Goal: Task Accomplishment & Management: Use online tool/utility

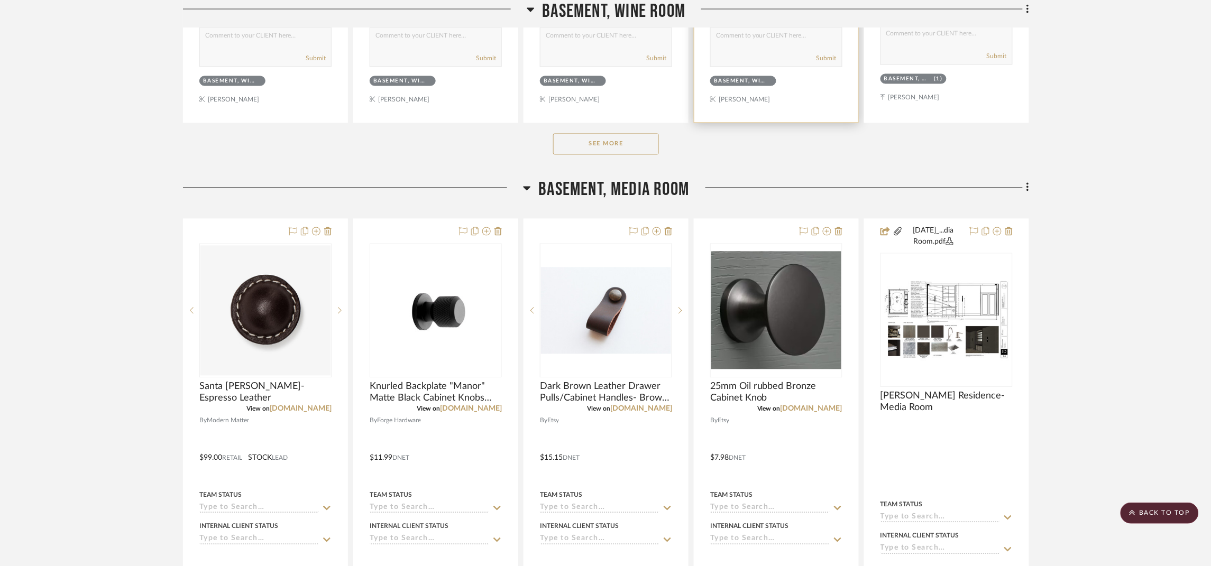
scroll to position [713, 0]
click at [681, 180] on span "Basement, Media Room" at bounding box center [614, 189] width 151 height 23
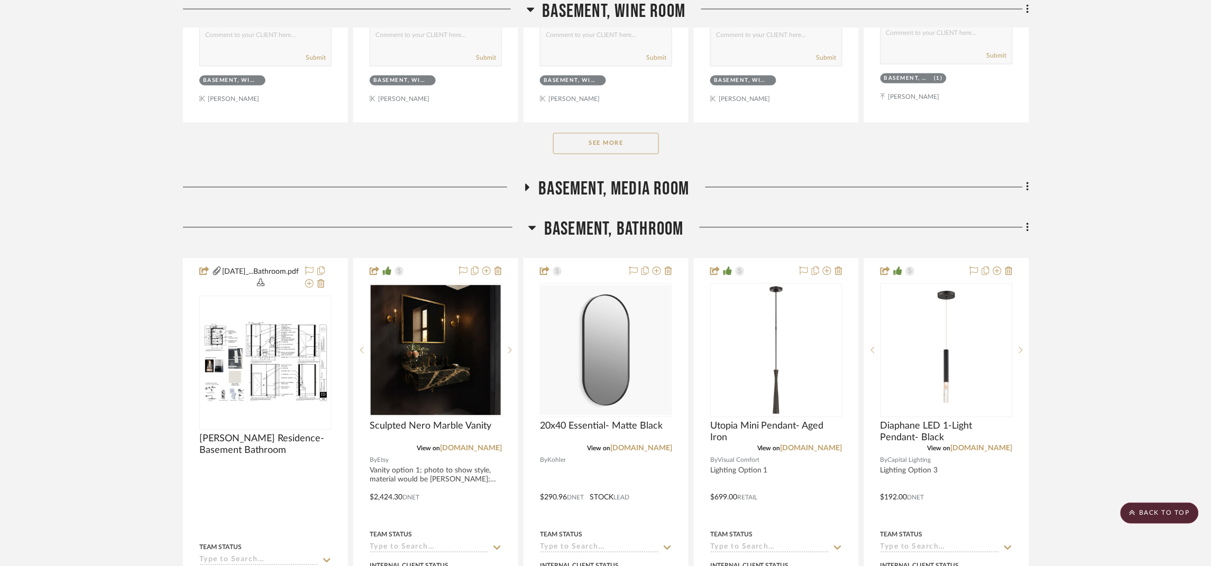
click at [667, 223] on span "Basement, Bathroom" at bounding box center [614, 229] width 140 height 23
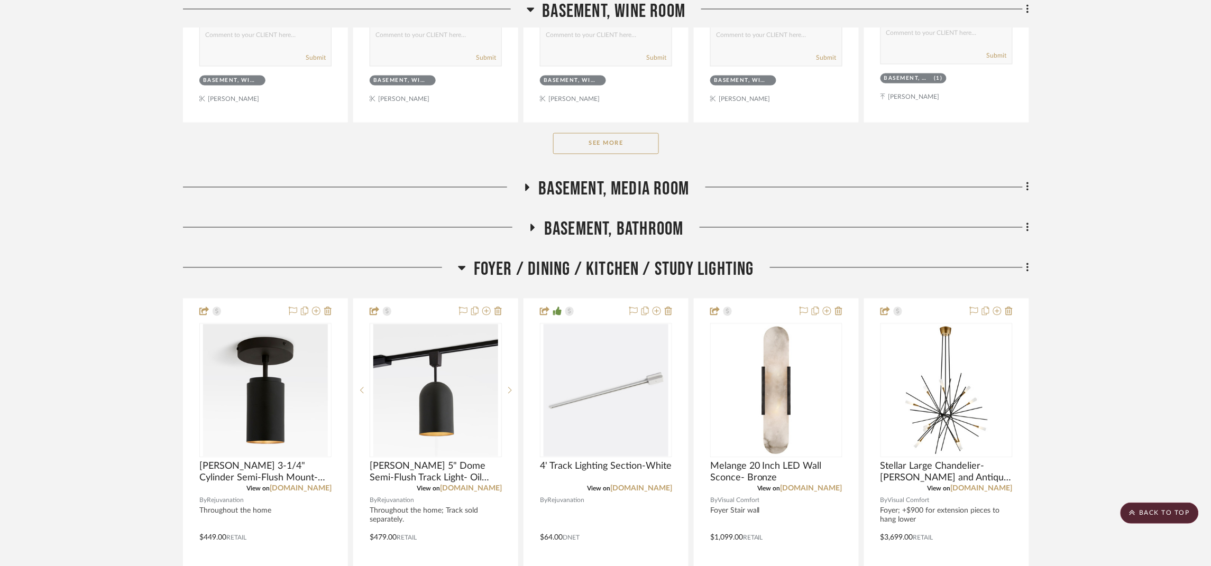
click at [666, 268] on span "Foyer / Dining / Kitchen / Study Lighting" at bounding box center [614, 270] width 280 height 23
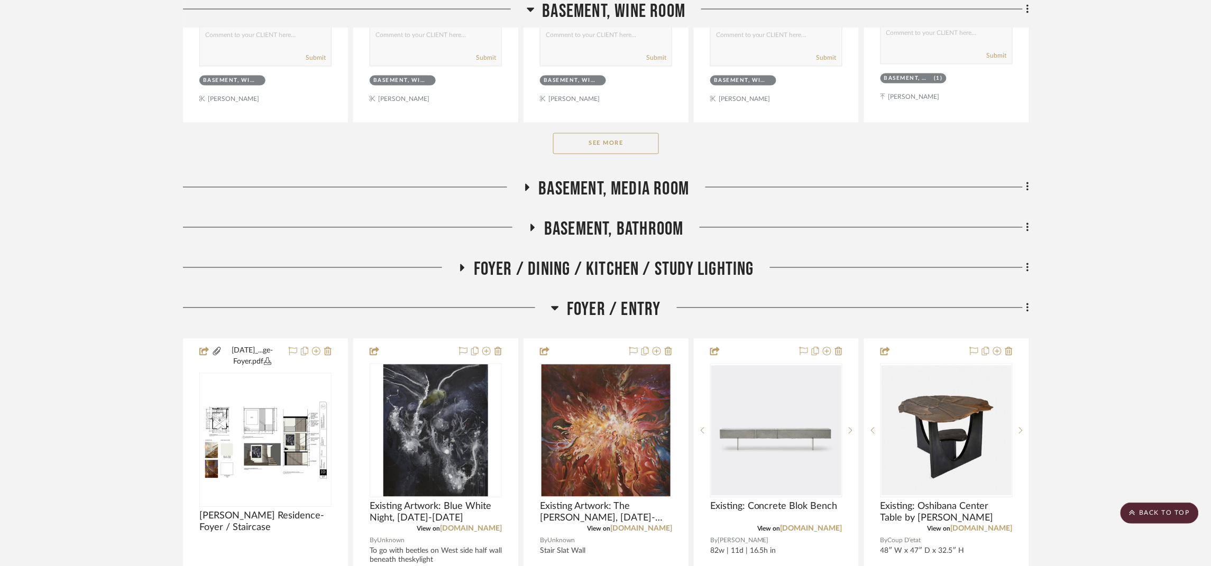
click at [643, 314] on span "Foyer / Entry" at bounding box center [614, 310] width 94 height 23
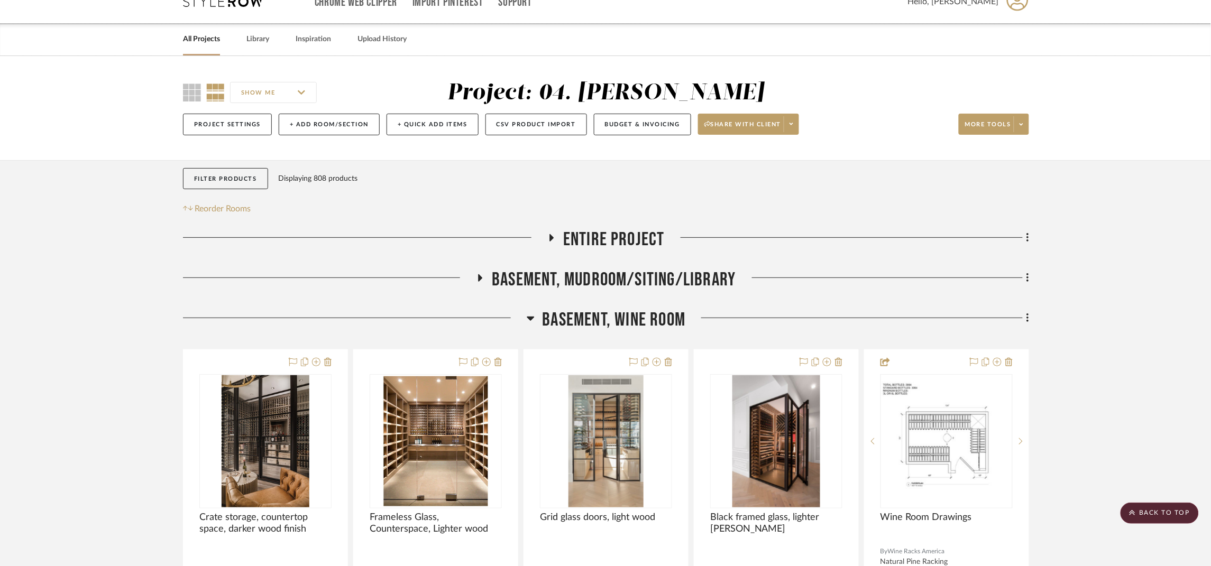
scroll to position [0, 0]
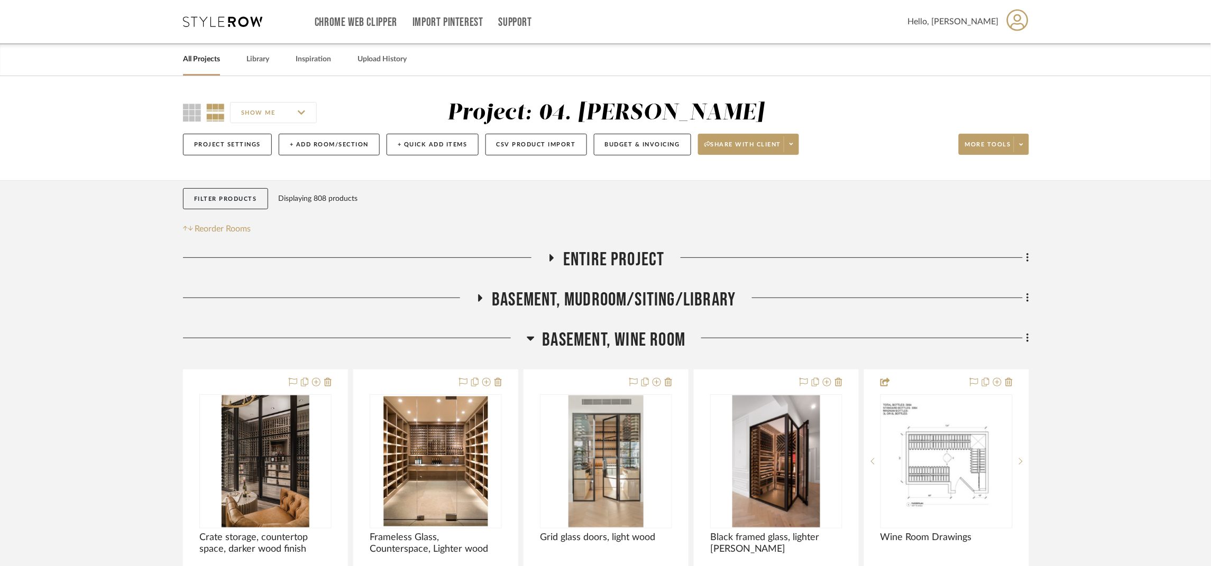
click at [665, 298] on span "Basement, Mudroom/Siting/Library" at bounding box center [614, 300] width 244 height 23
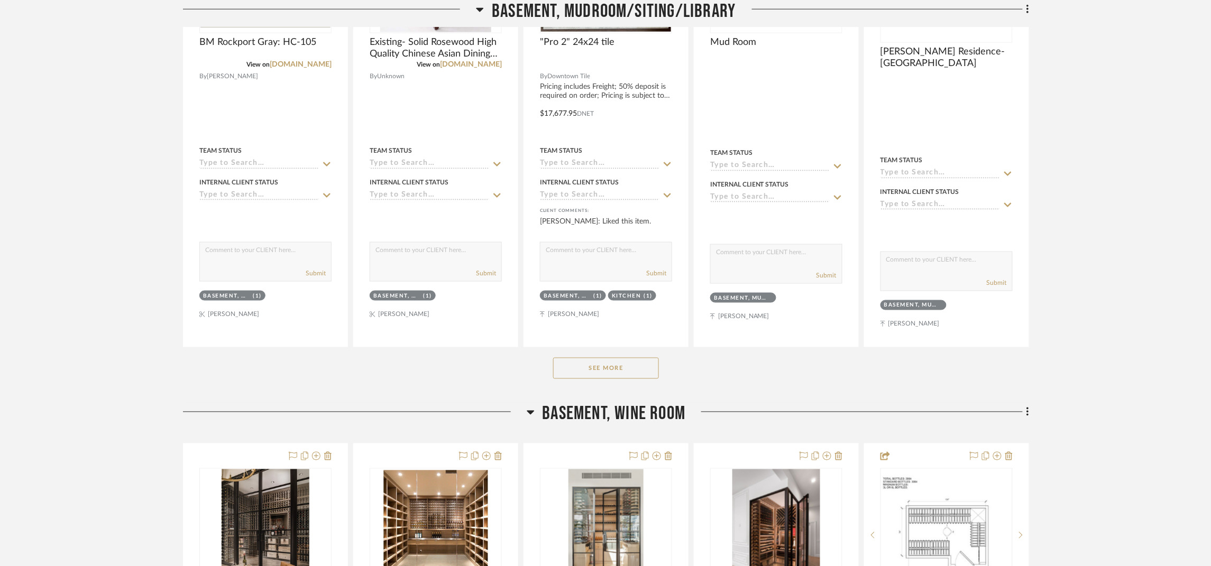
scroll to position [475, 0]
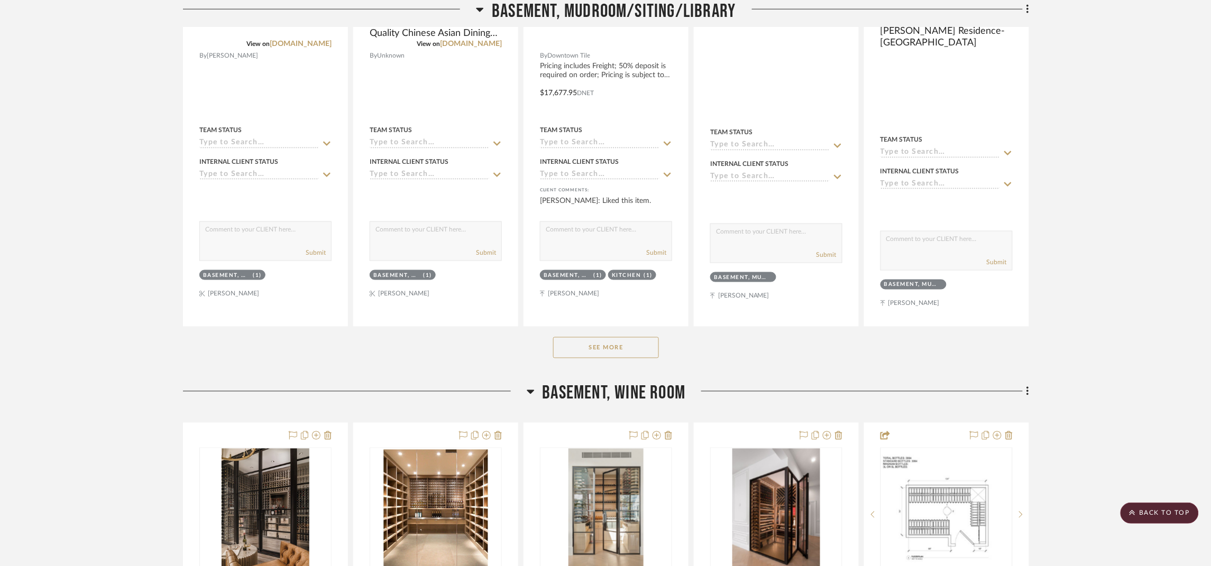
click at [608, 352] on button "See More" at bounding box center [606, 347] width 106 height 21
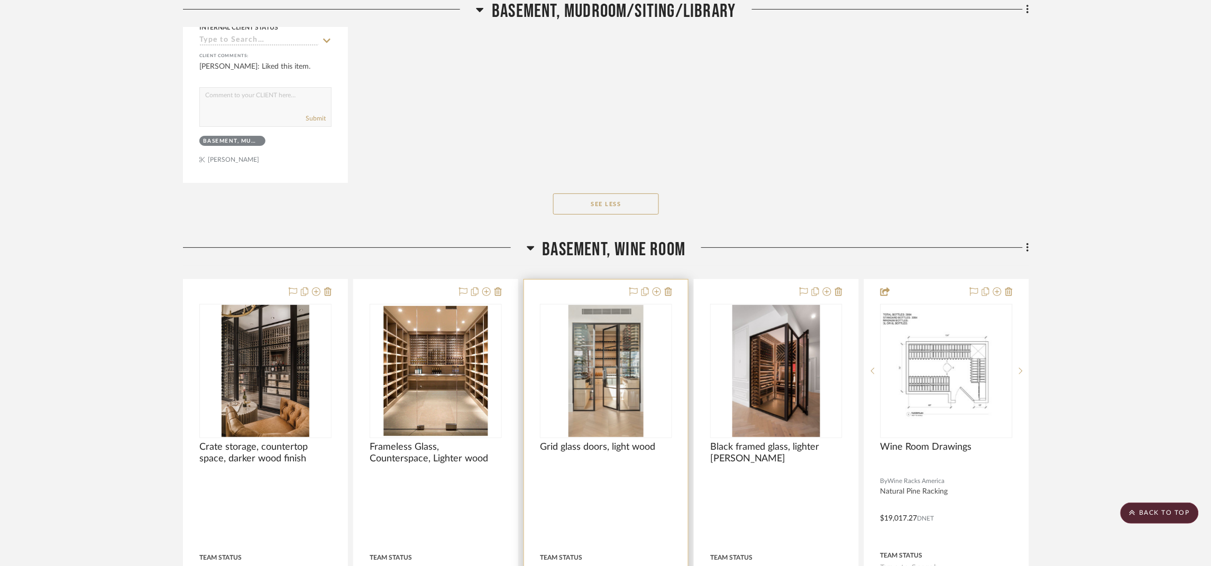
scroll to position [3014, 0]
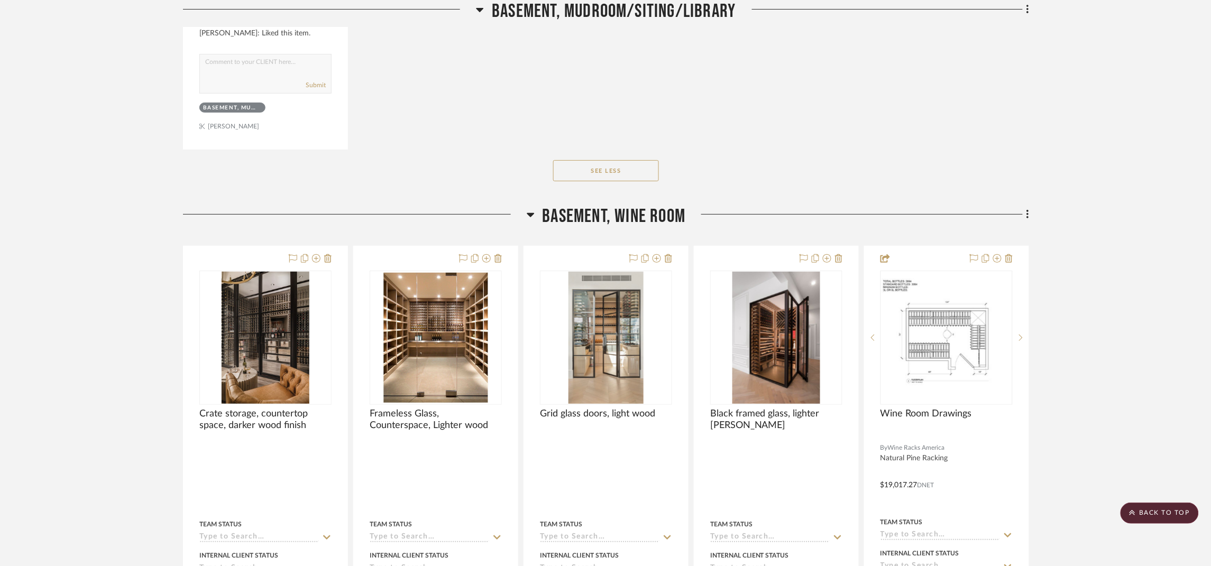
click at [599, 226] on span "Basement, Wine Room" at bounding box center [614, 216] width 143 height 23
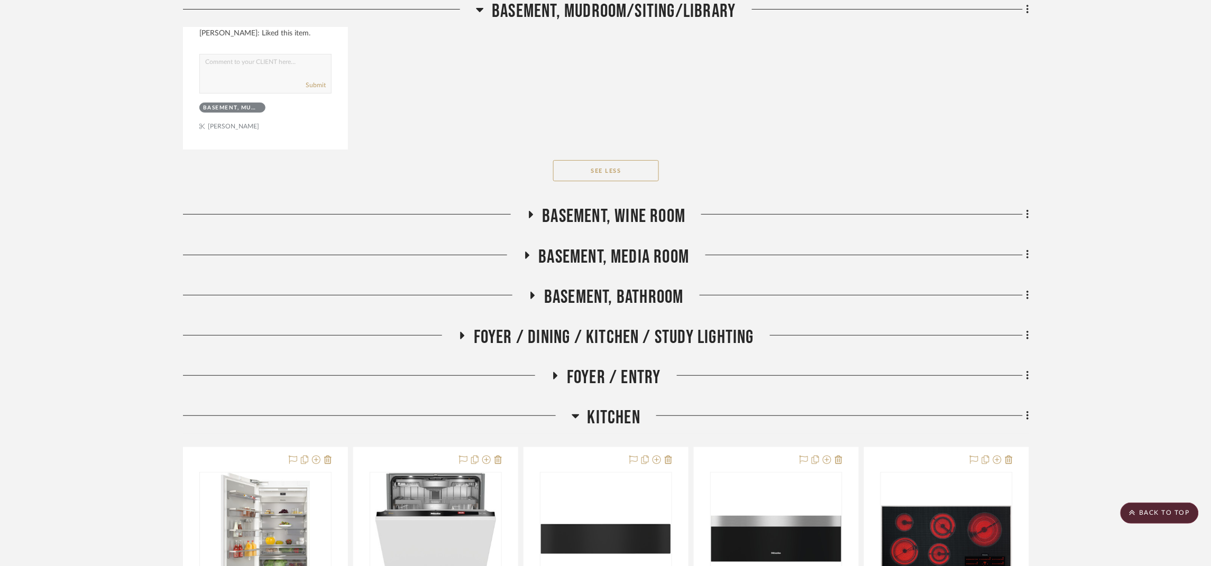
click at [629, 412] on span "Kitchen" at bounding box center [614, 418] width 53 height 23
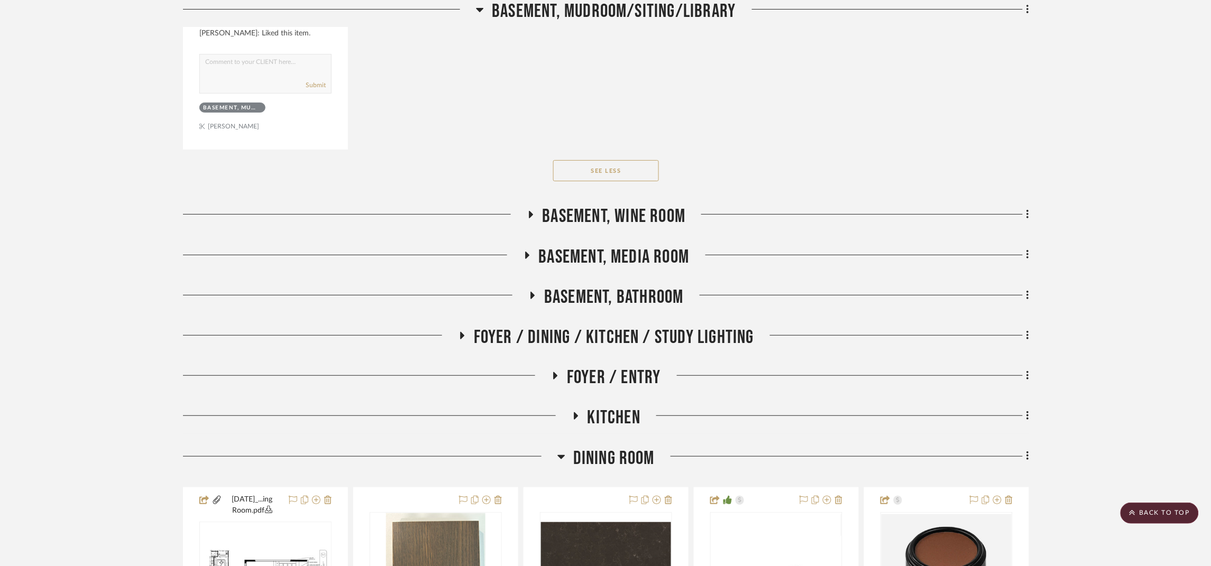
click at [624, 460] on span "Dining Room" at bounding box center [613, 458] width 81 height 23
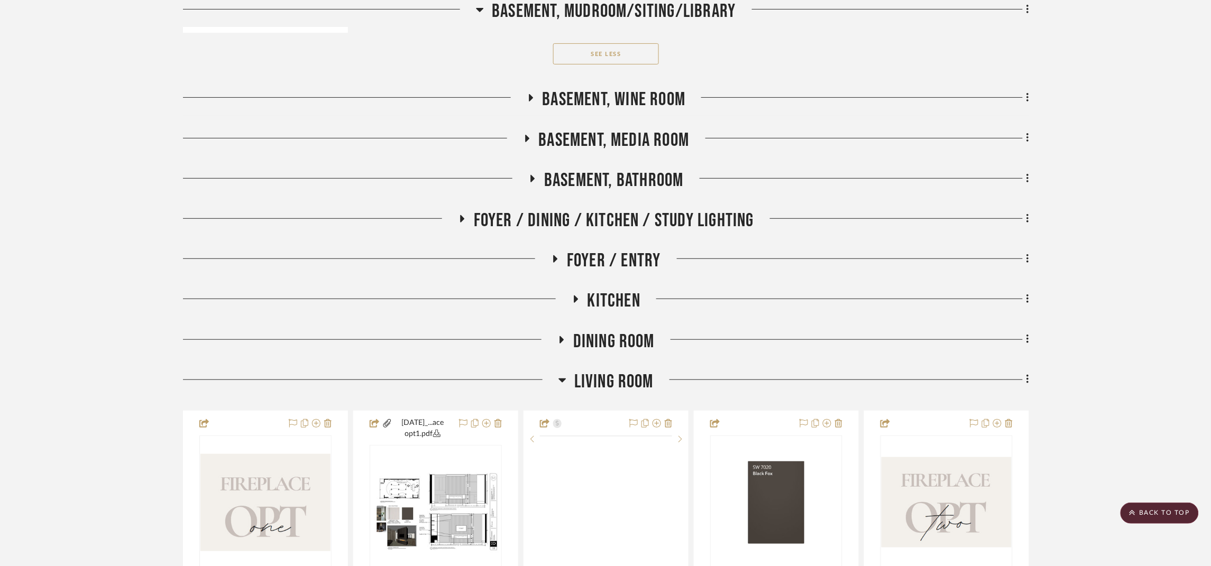
scroll to position [3173, 0]
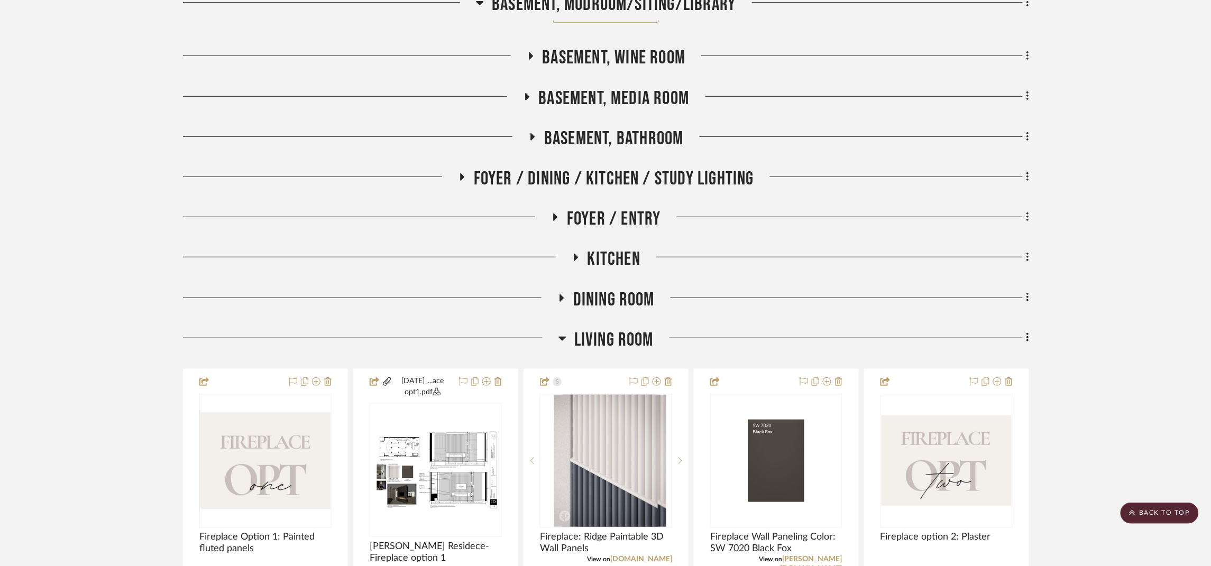
click at [627, 346] on span "Living Room" at bounding box center [613, 340] width 79 height 23
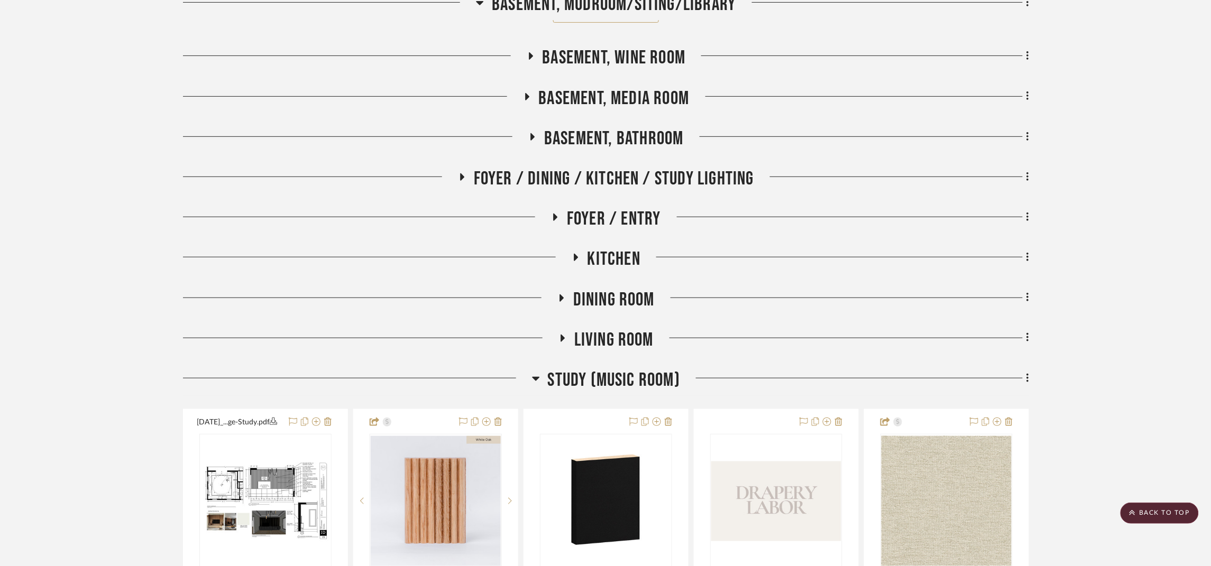
click at [613, 383] on span "Study (Music Room)" at bounding box center [614, 380] width 133 height 23
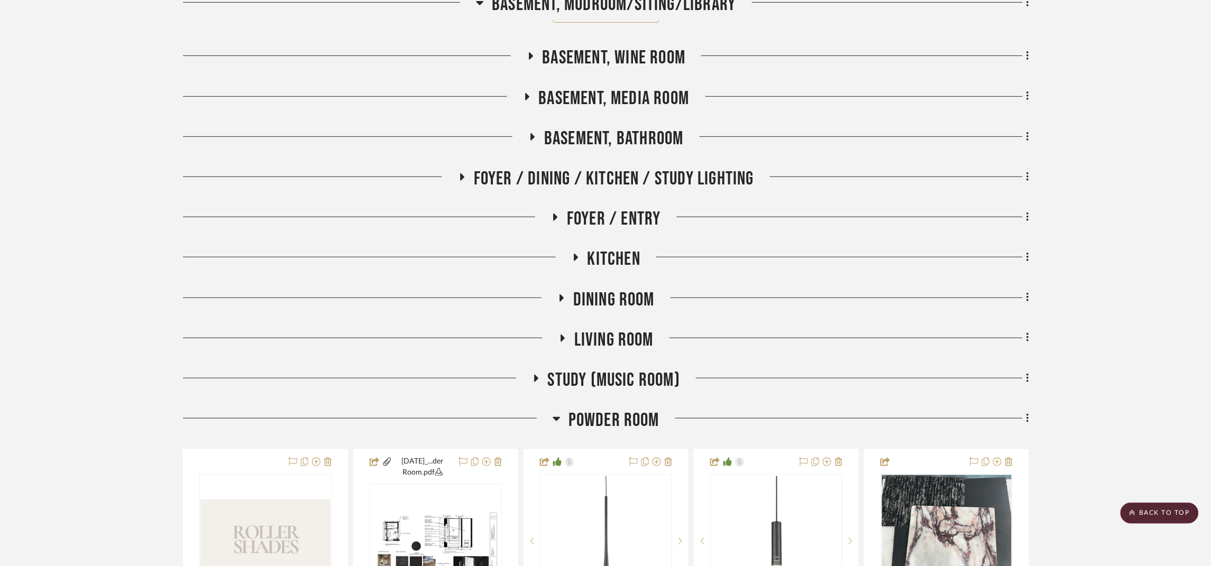
drag, startPoint x: 616, startPoint y: 385, endPoint x: 631, endPoint y: 386, distance: 14.8
click at [617, 385] on span "Study (Music Room)" at bounding box center [614, 380] width 133 height 23
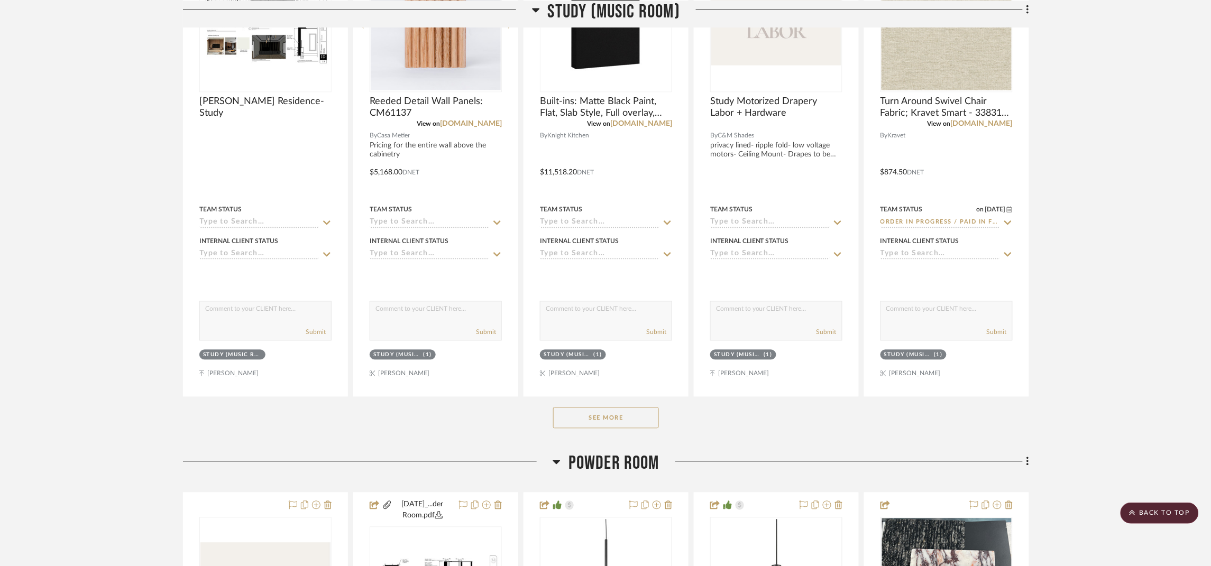
click at [612, 420] on button "See More" at bounding box center [606, 418] width 106 height 21
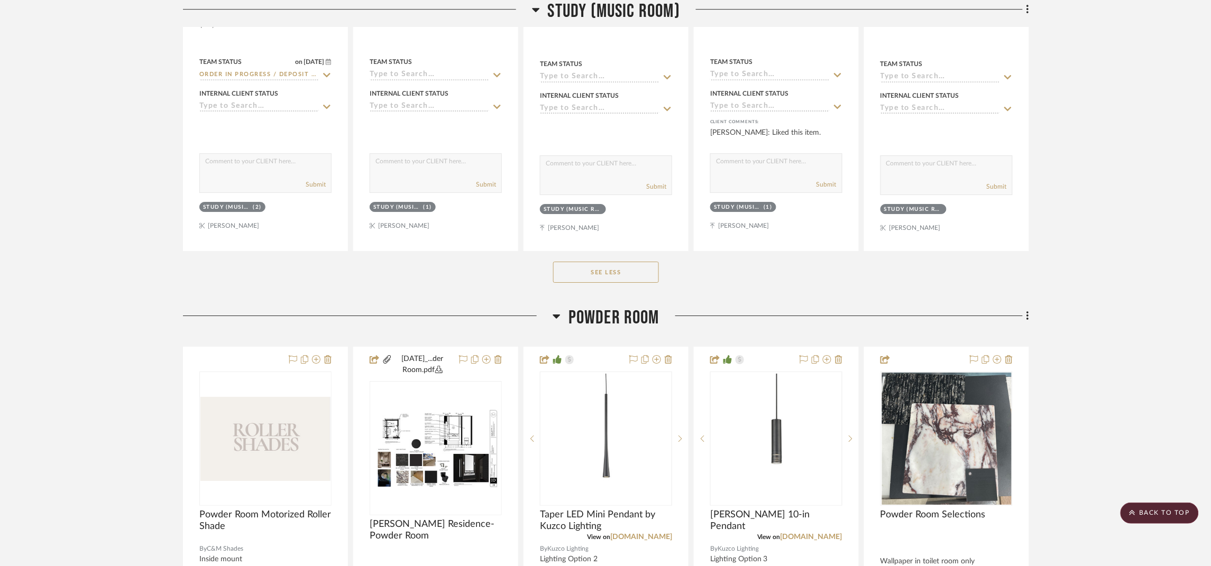
scroll to position [4283, 0]
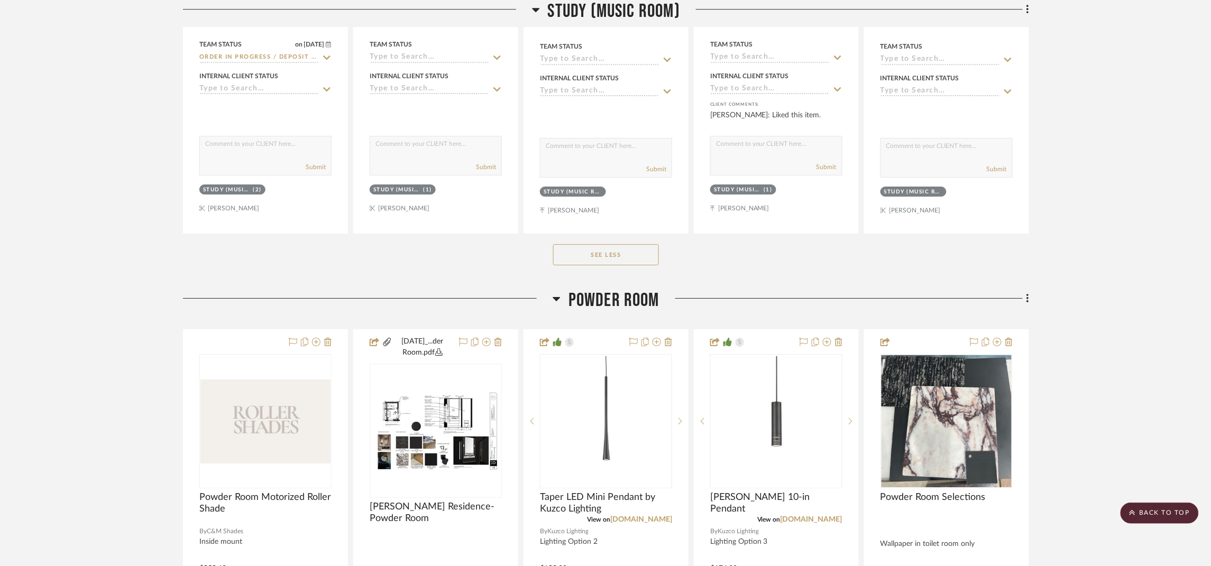
click at [646, 312] on span "Powder Room" at bounding box center [614, 300] width 91 height 23
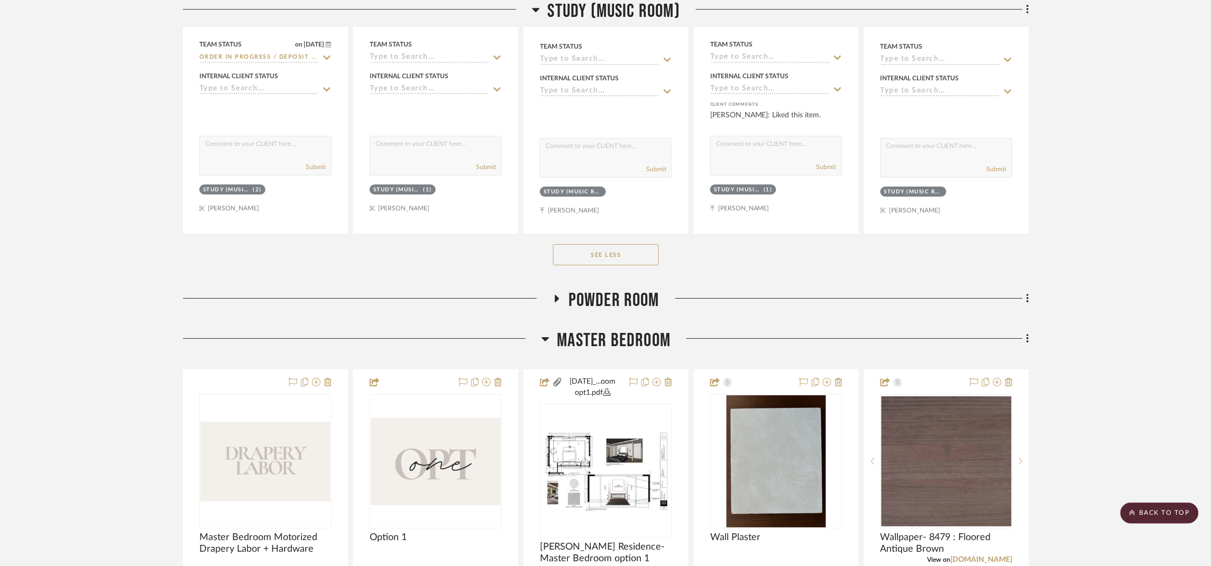
click at [640, 345] on span "Master Bedroom" at bounding box center [614, 340] width 114 height 23
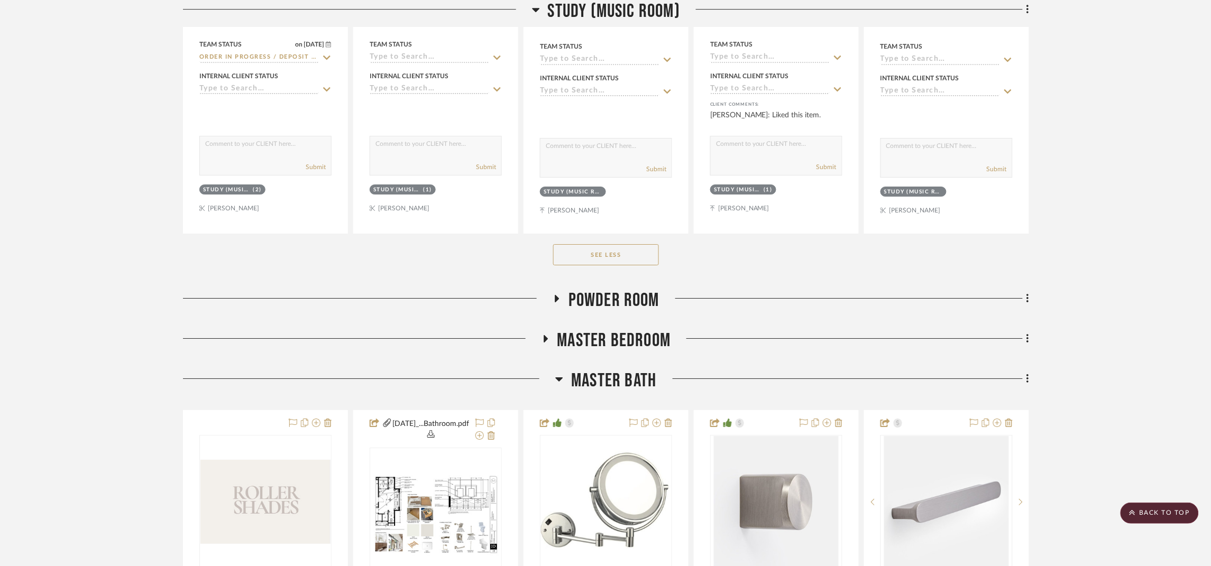
click at [636, 378] on span "Master Bath" at bounding box center [613, 381] width 85 height 23
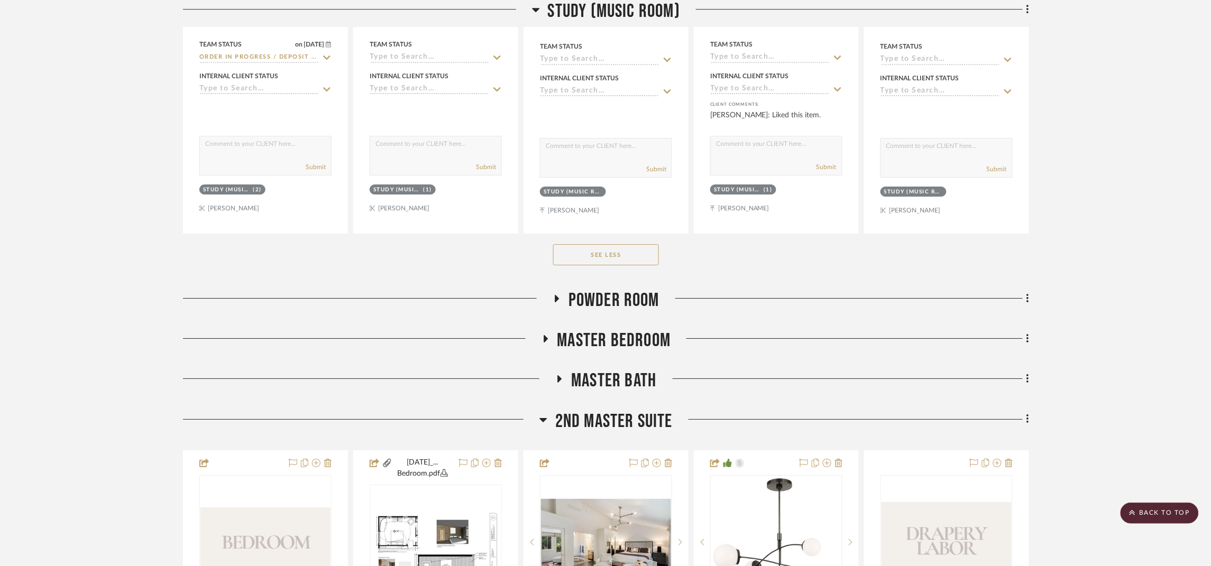
click at [633, 423] on span "2nd Master Suite" at bounding box center [613, 421] width 117 height 23
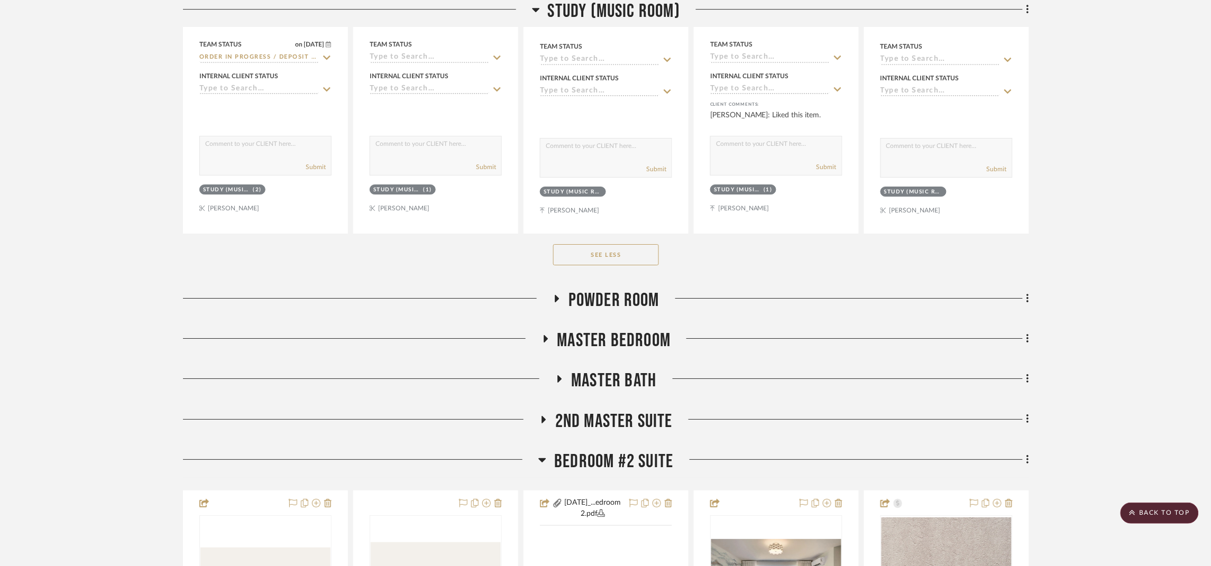
scroll to position [4442, 0]
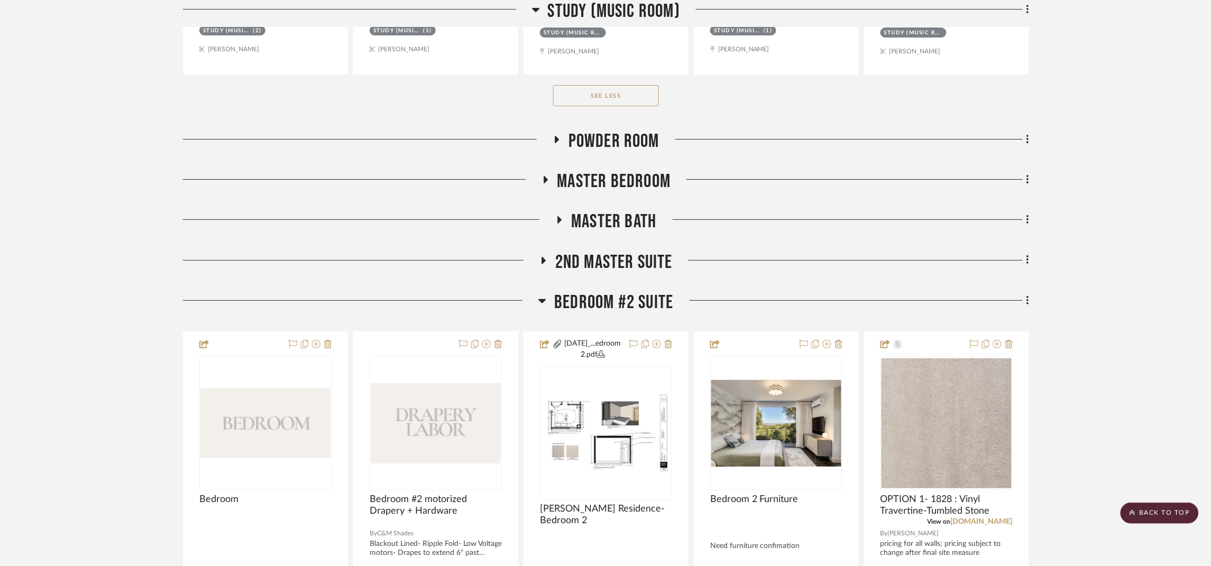
click at [640, 306] on span "Bedroom #2 Suite" at bounding box center [613, 302] width 119 height 23
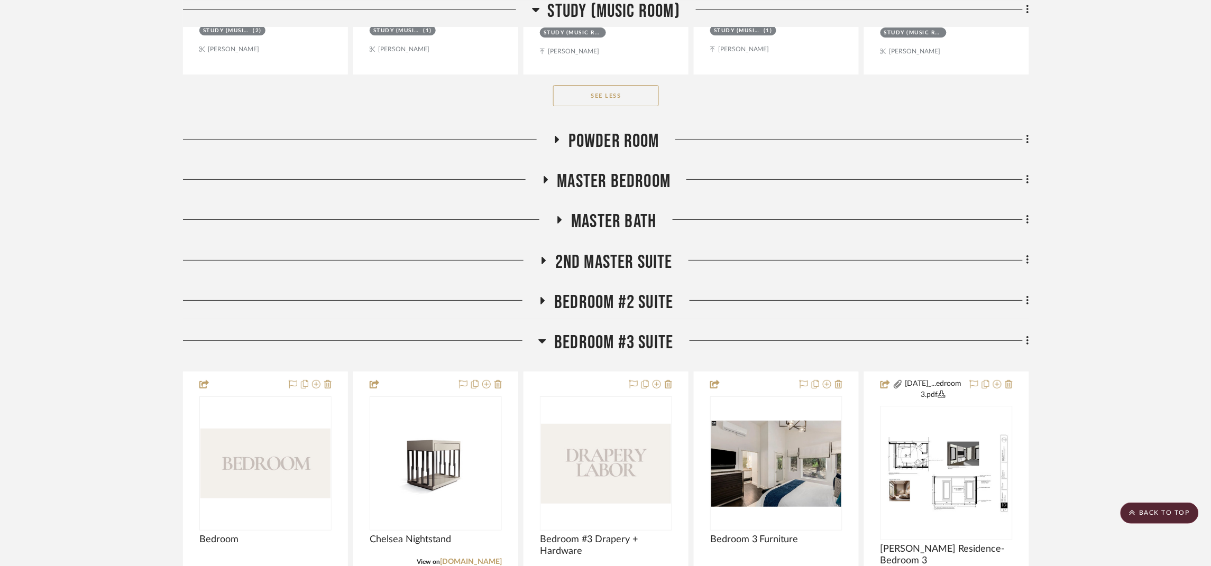
click at [633, 354] on span "Bedroom #3 Suite" at bounding box center [613, 343] width 119 height 23
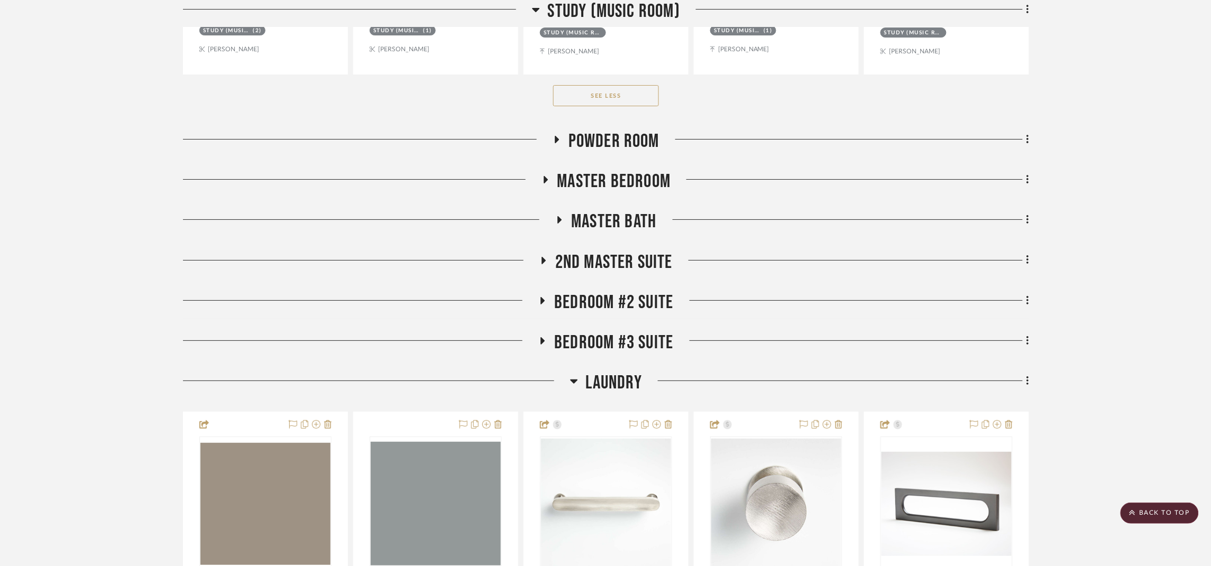
click at [630, 379] on span "Laundry" at bounding box center [614, 383] width 56 height 23
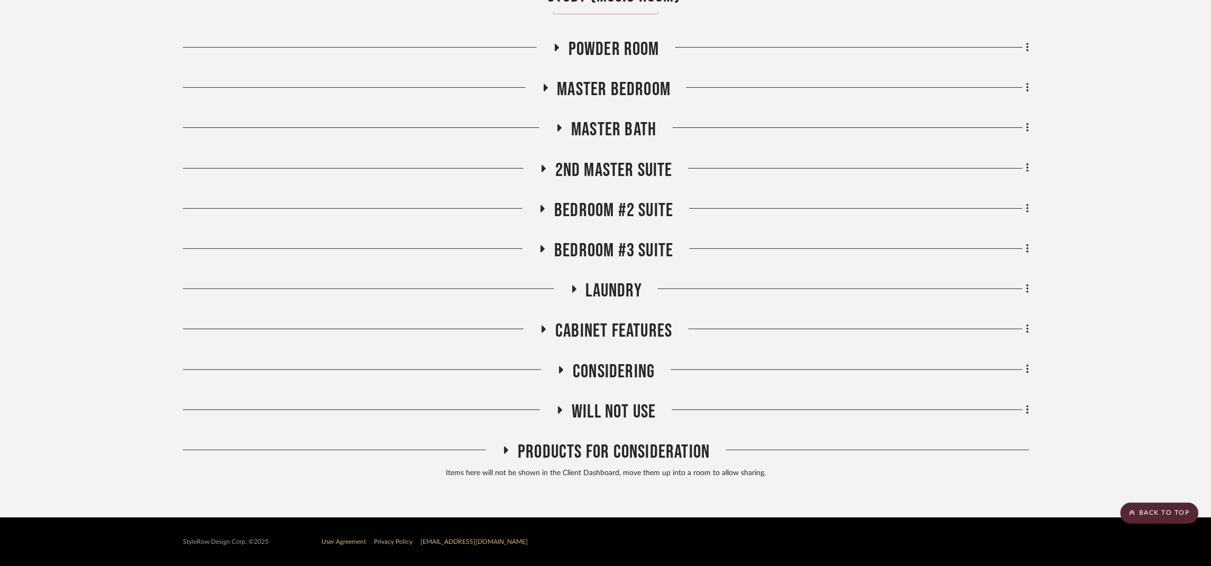
scroll to position [4542, 0]
click at [633, 409] on span "Will NOT Use" at bounding box center [614, 412] width 84 height 23
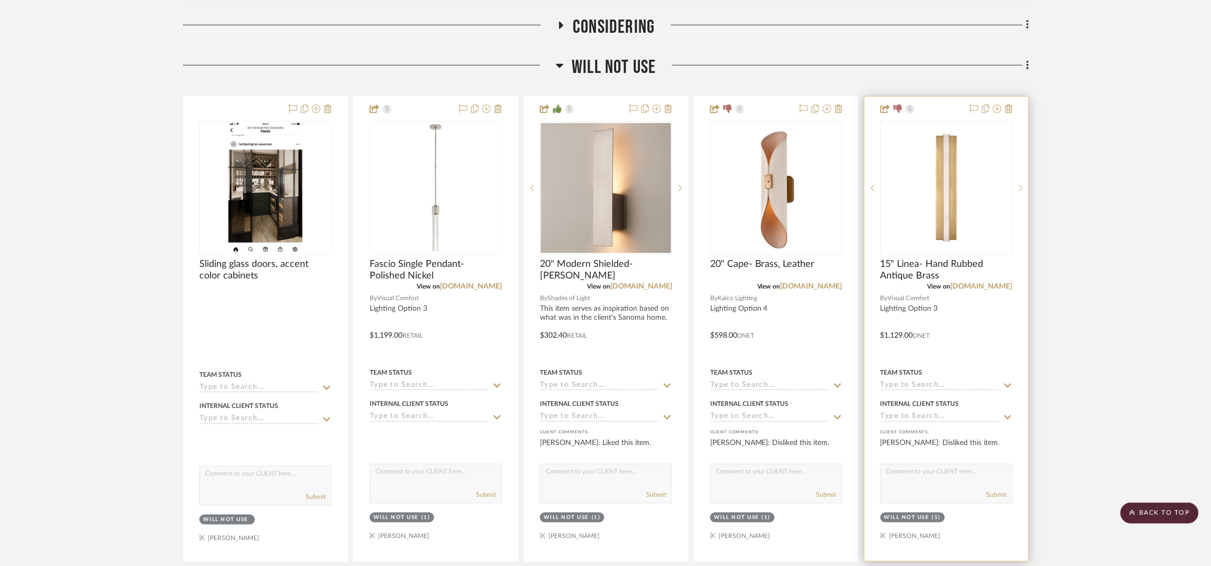
scroll to position [4939, 0]
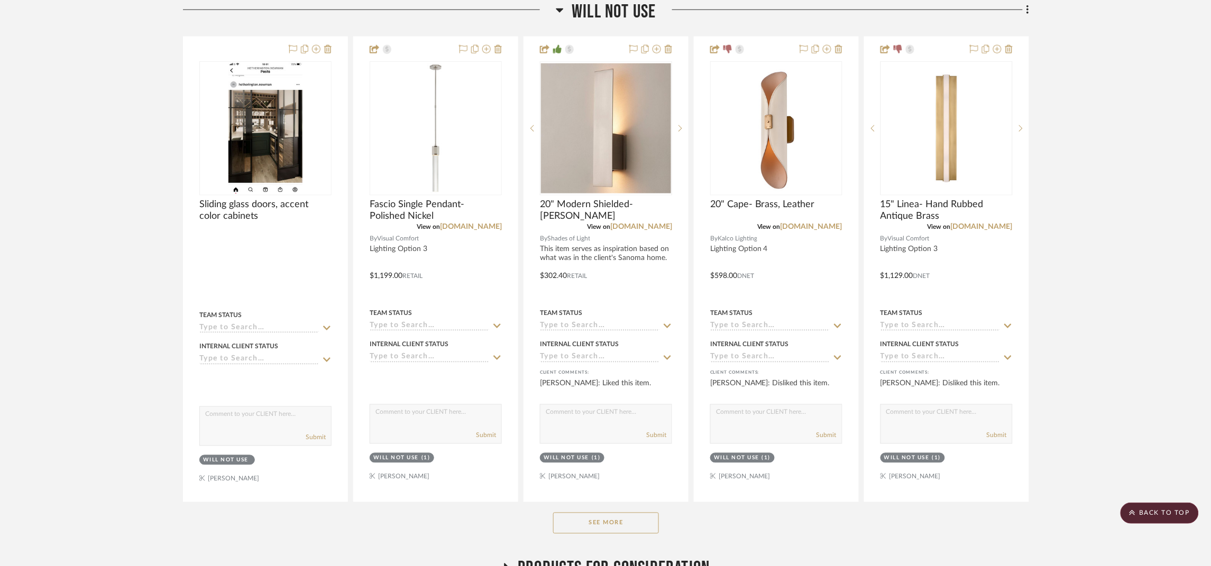
click at [637, 534] on button "See More" at bounding box center [606, 523] width 106 height 21
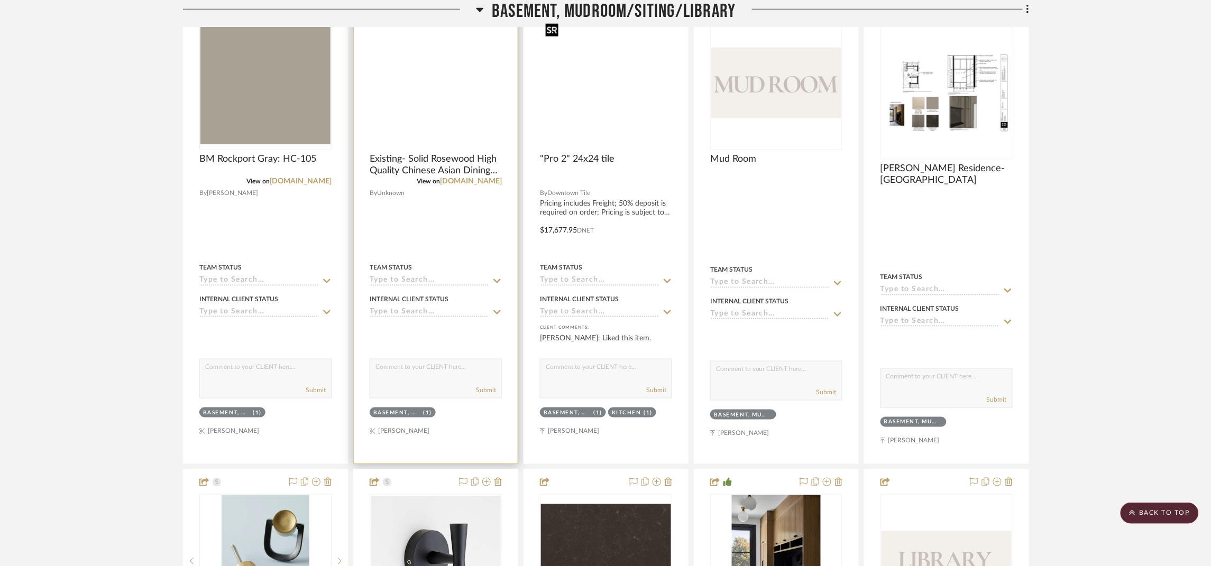
scroll to position [0, 0]
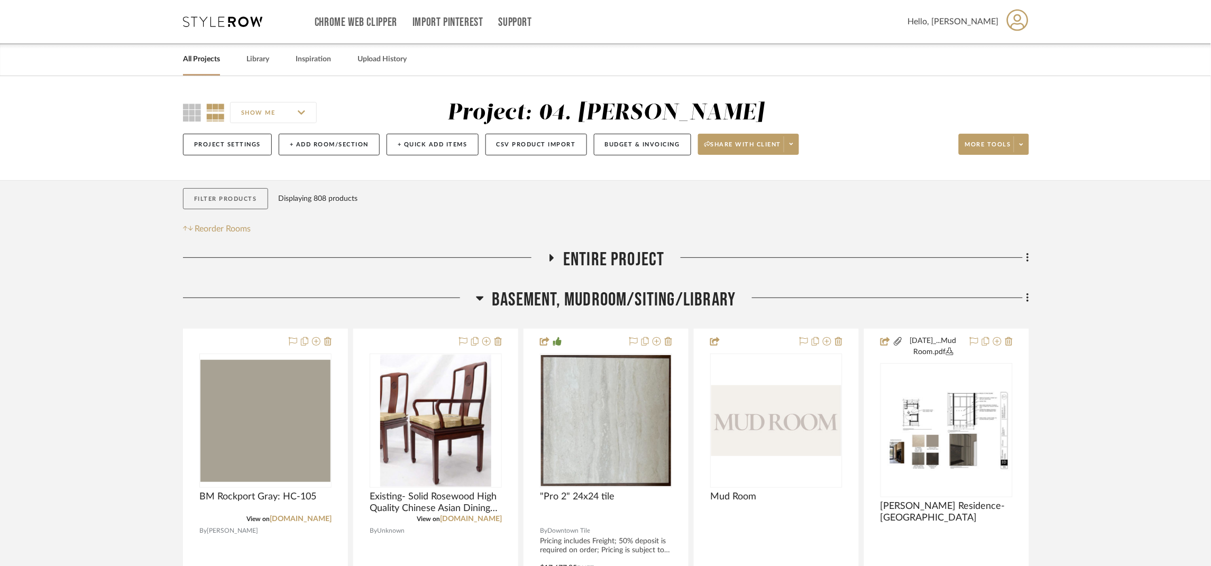
click at [237, 198] on button "Filter Products" at bounding box center [225, 199] width 85 height 22
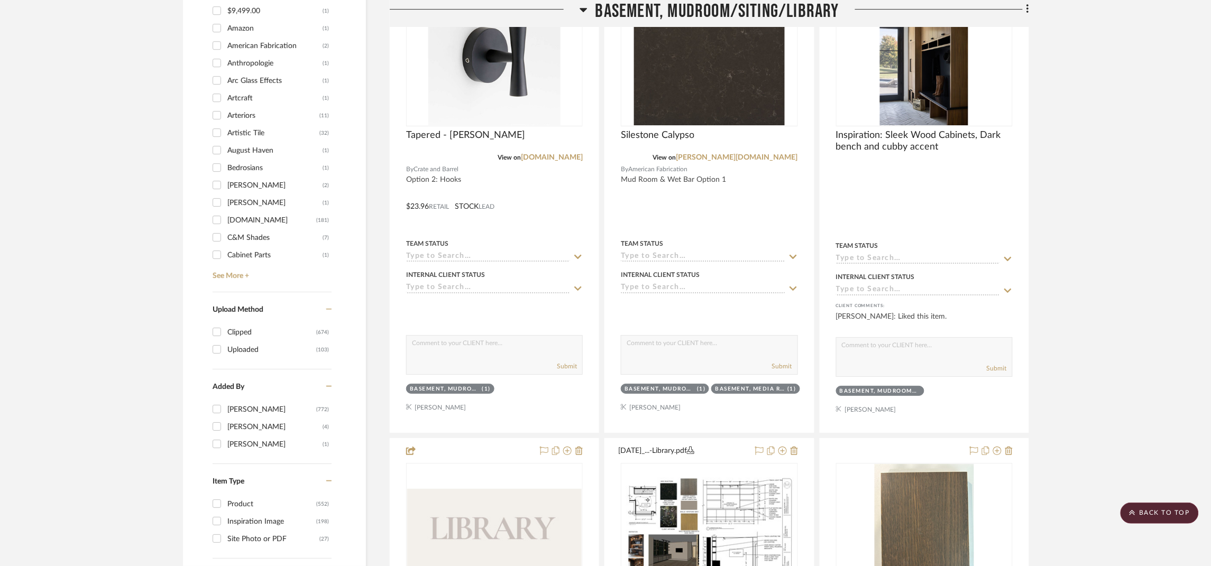
scroll to position [1349, 0]
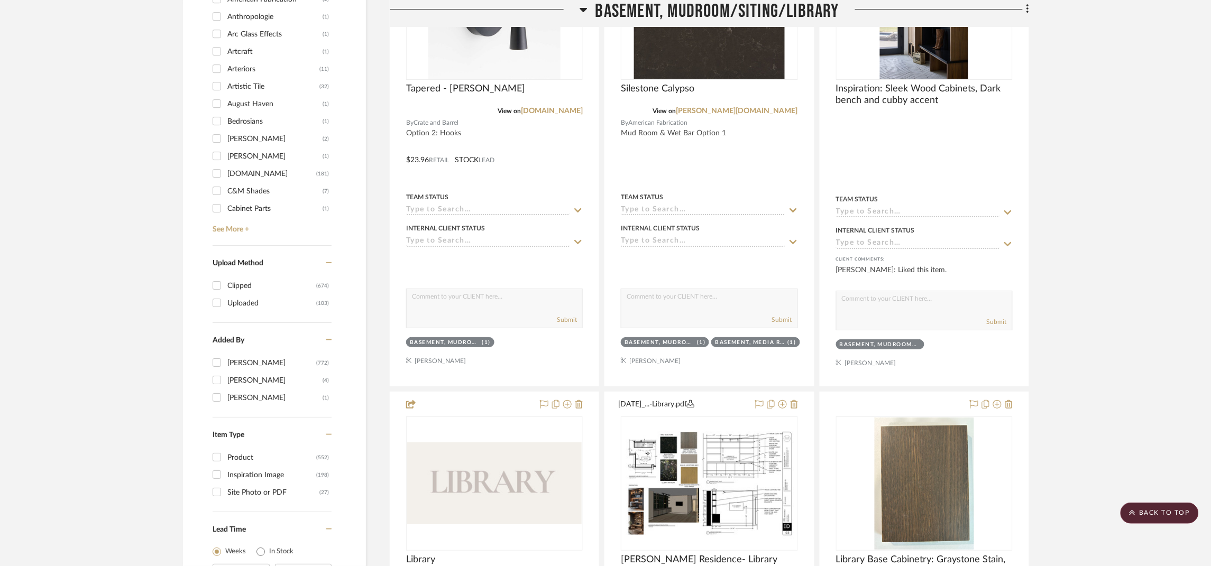
click at [267, 474] on div "Inspiration Image" at bounding box center [271, 475] width 89 height 17
click at [225, 474] on input "Inspiration Image (198)" at bounding box center [216, 474] width 17 height 17
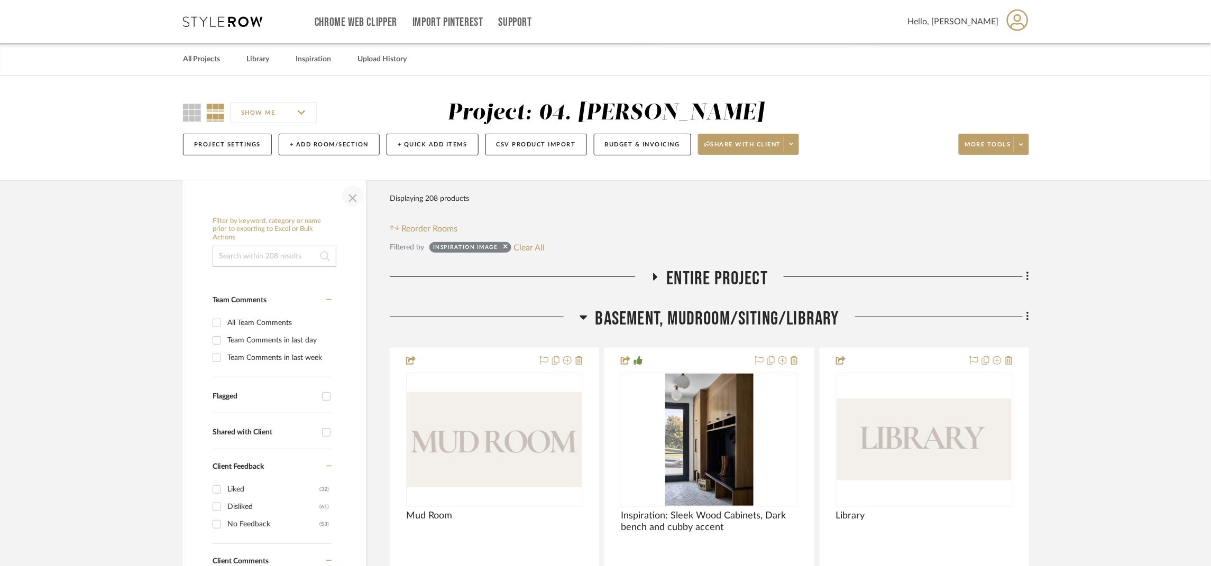
click at [357, 201] on span "button" at bounding box center [352, 196] width 25 height 25
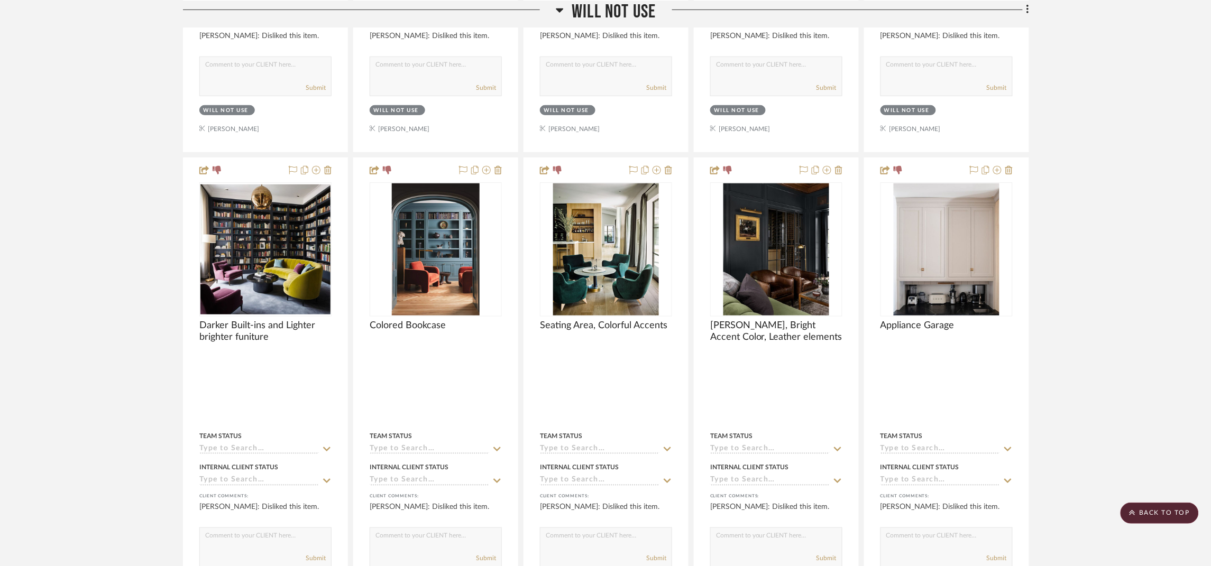
scroll to position [4760, 0]
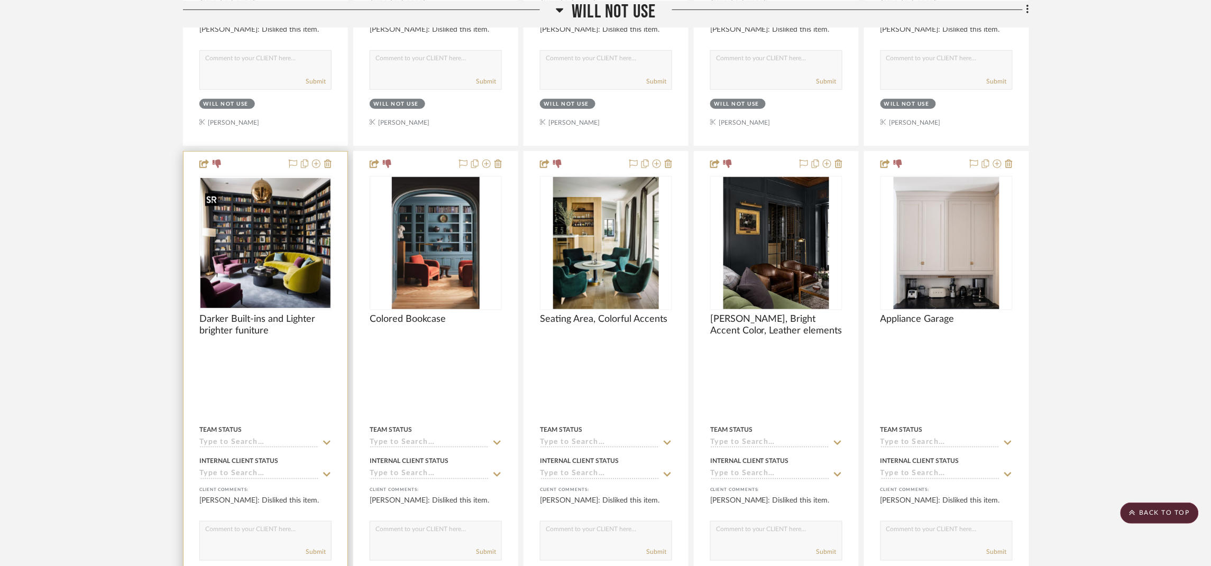
click at [280, 263] on img "0" at bounding box center [265, 243] width 130 height 130
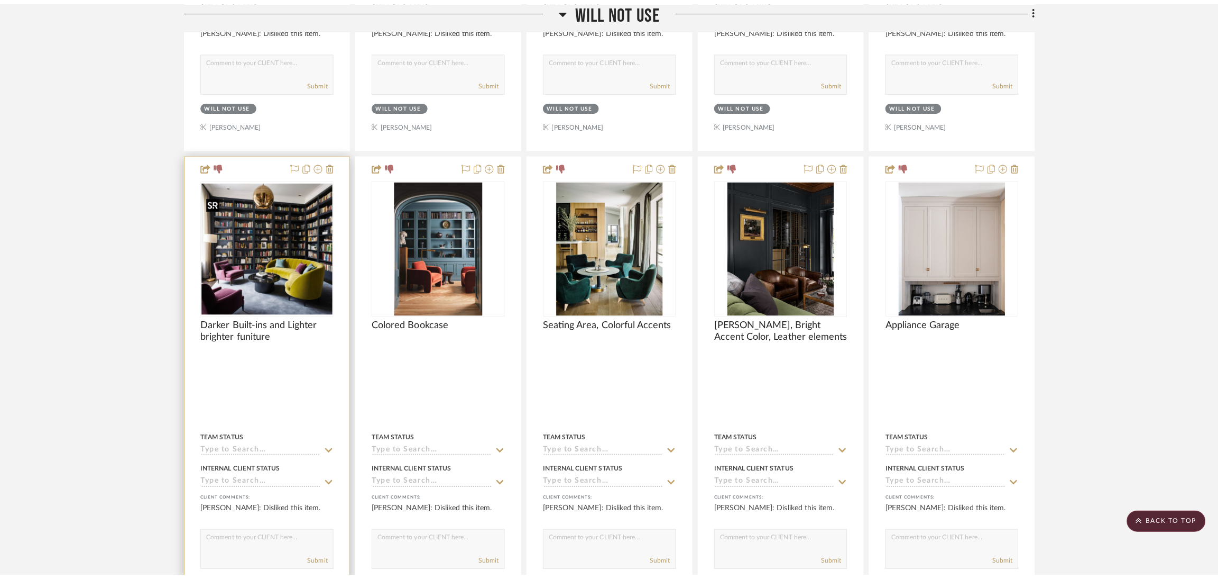
scroll to position [0, 0]
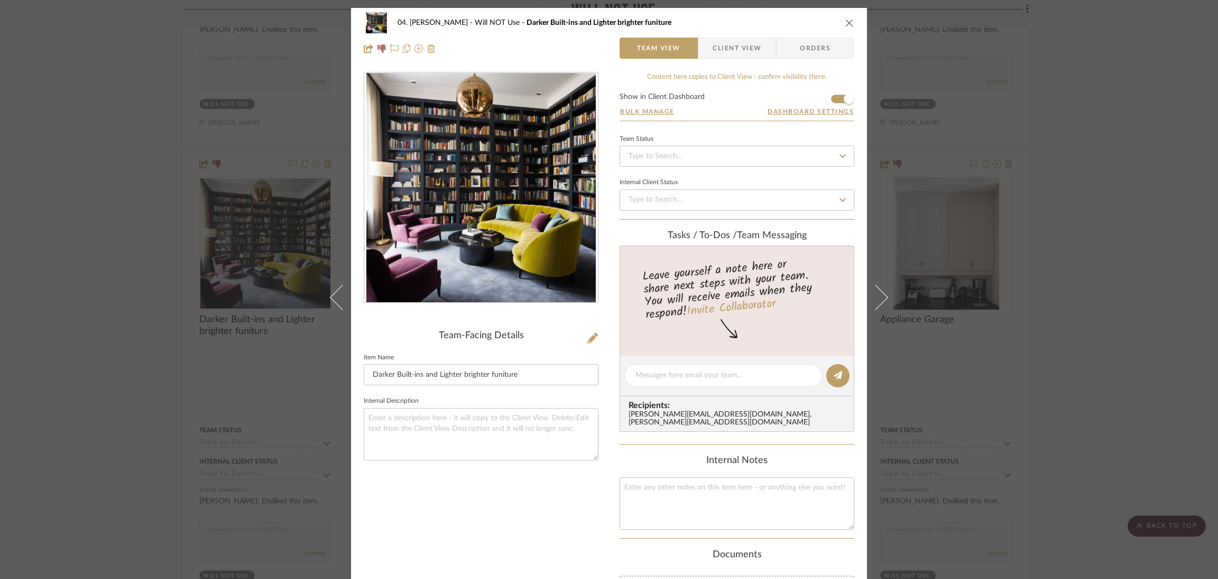
click at [511, 181] on img "0" at bounding box center [481, 188] width 230 height 230
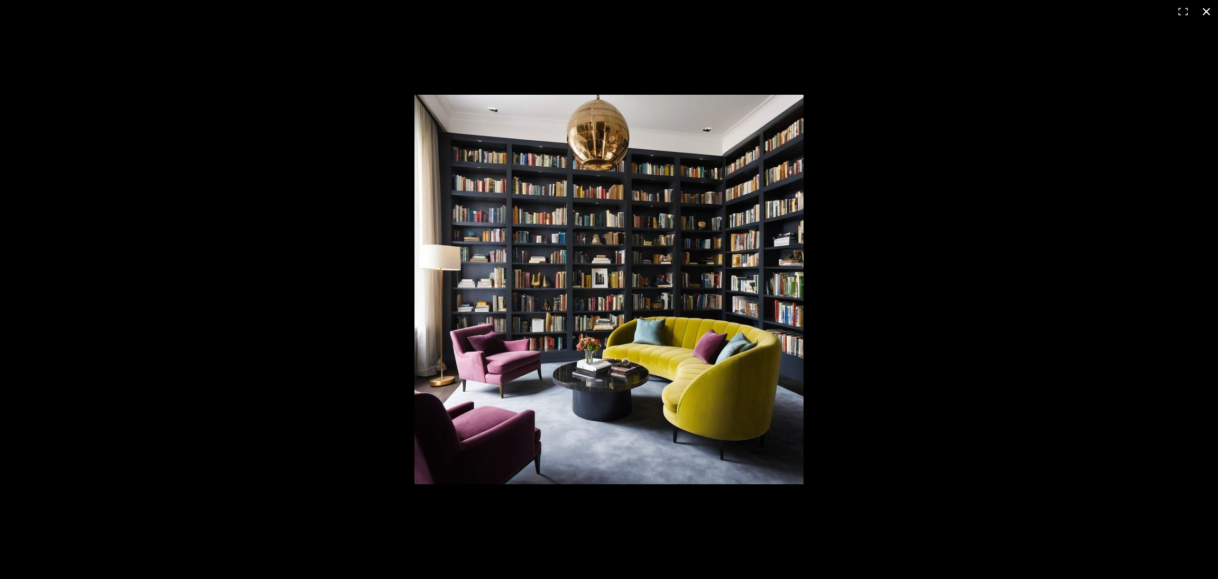
click at [1211, 11] on button at bounding box center [1206, 11] width 23 height 23
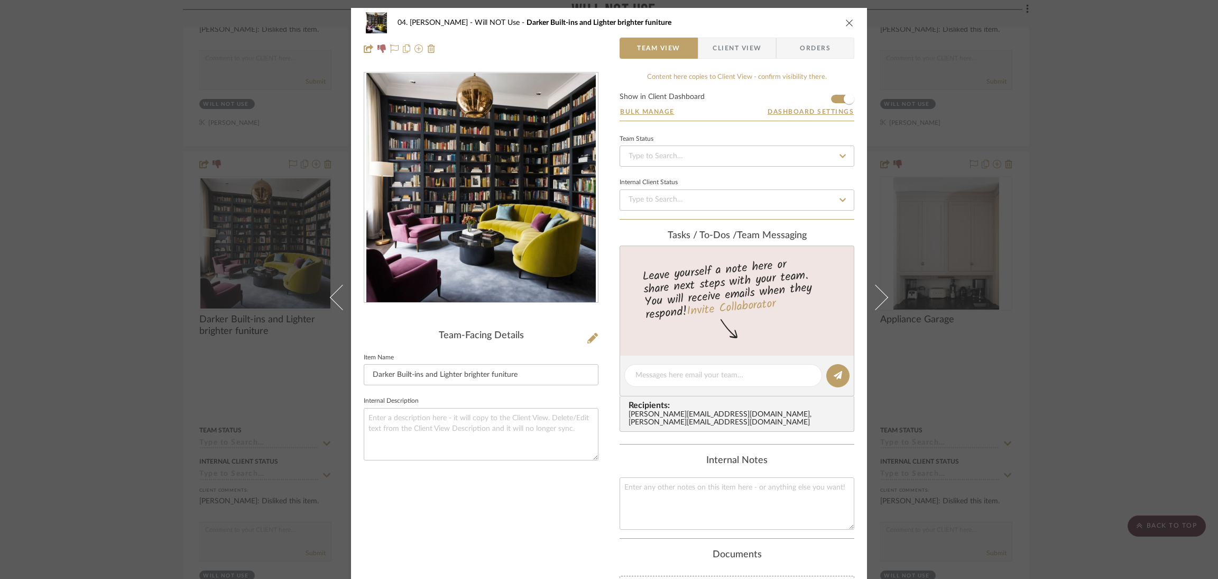
click at [1132, 301] on div "04. Linck Will NOT Use Darker Built-ins and Lighter brighter funiture Team View…" at bounding box center [609, 289] width 1218 height 579
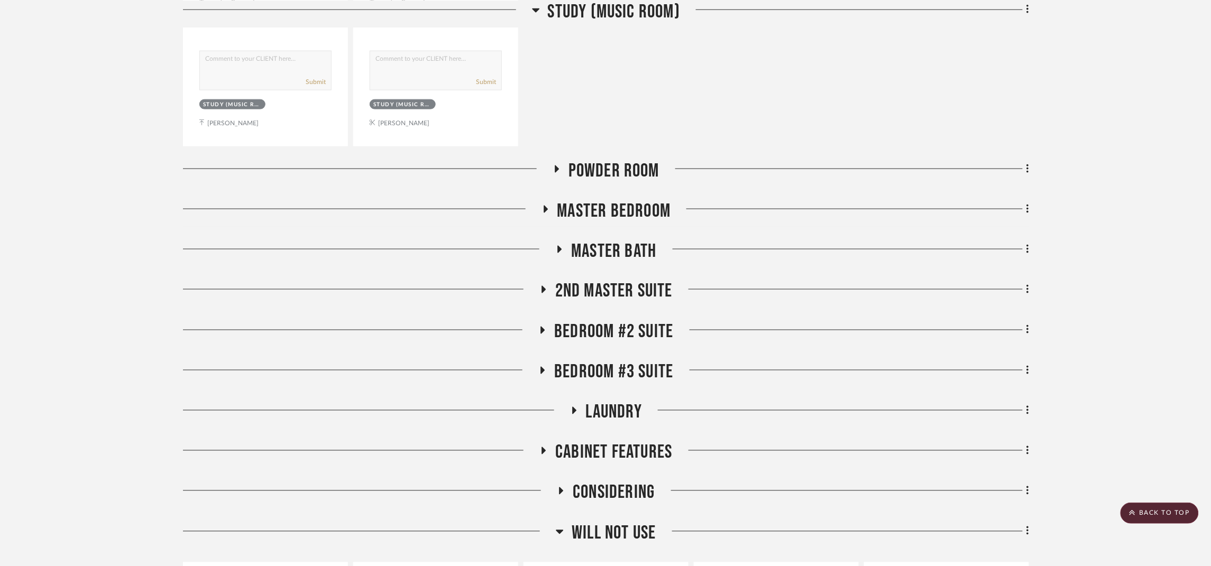
scroll to position [1982, 0]
click at [634, 543] on span "Will NOT Use" at bounding box center [614, 534] width 84 height 23
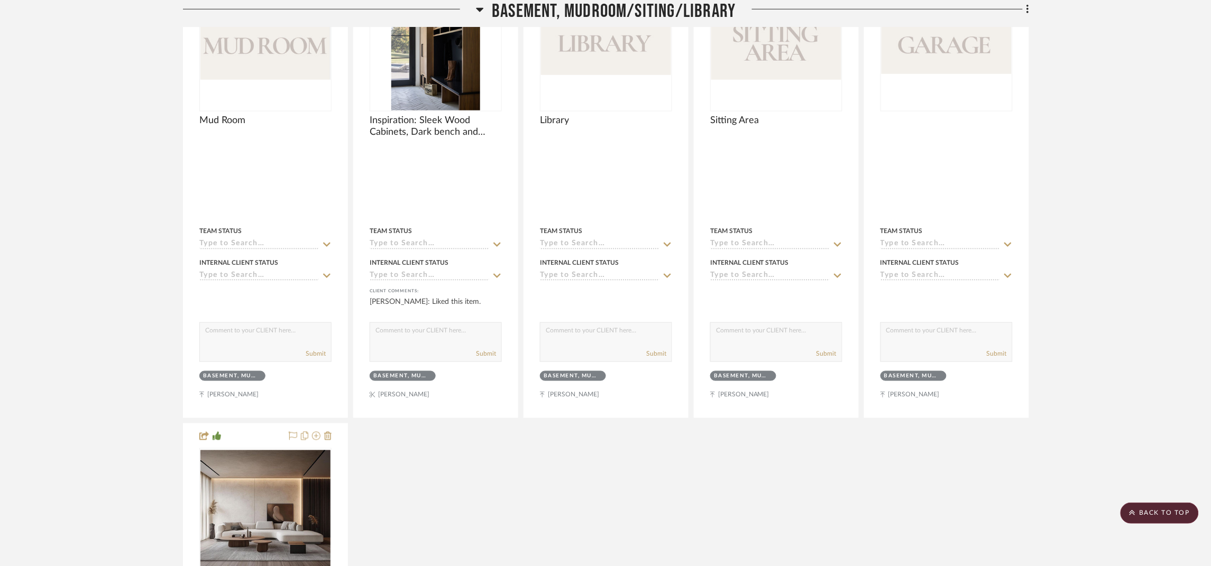
scroll to position [0, 0]
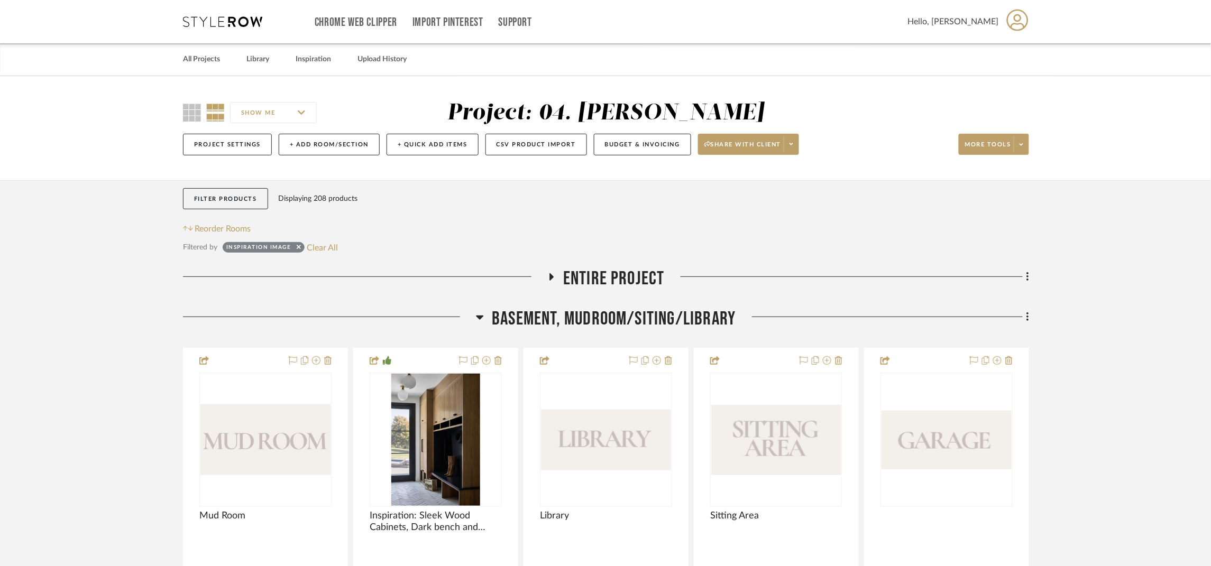
click at [691, 315] on span "Basement, Mudroom/Siting/Library" at bounding box center [614, 319] width 244 height 23
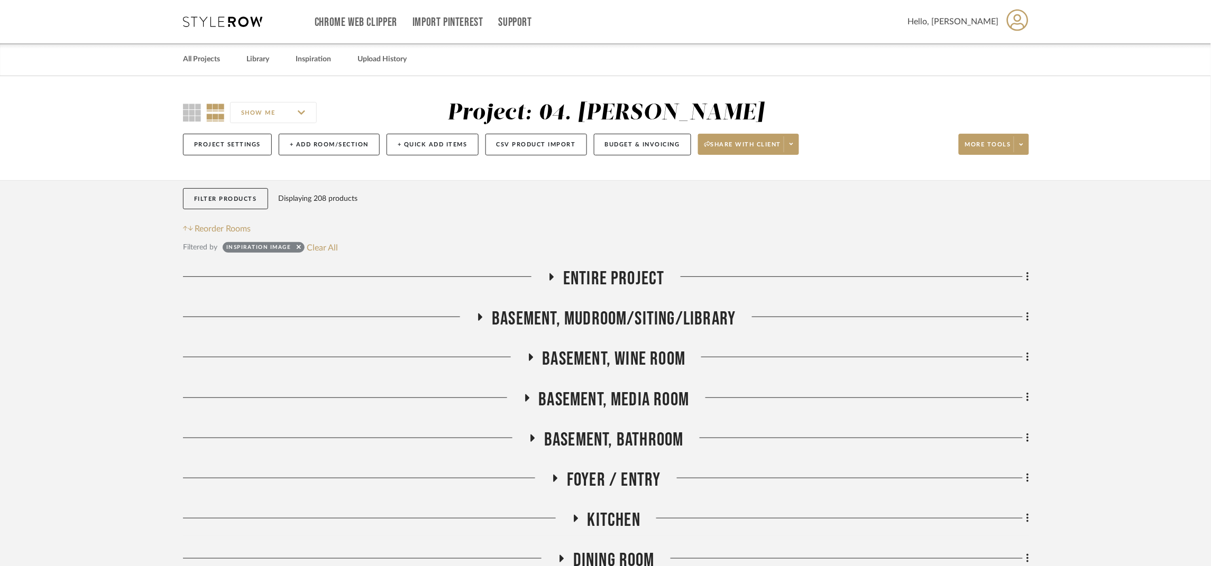
click at [664, 362] on span "Basement, Wine Room" at bounding box center [614, 359] width 143 height 23
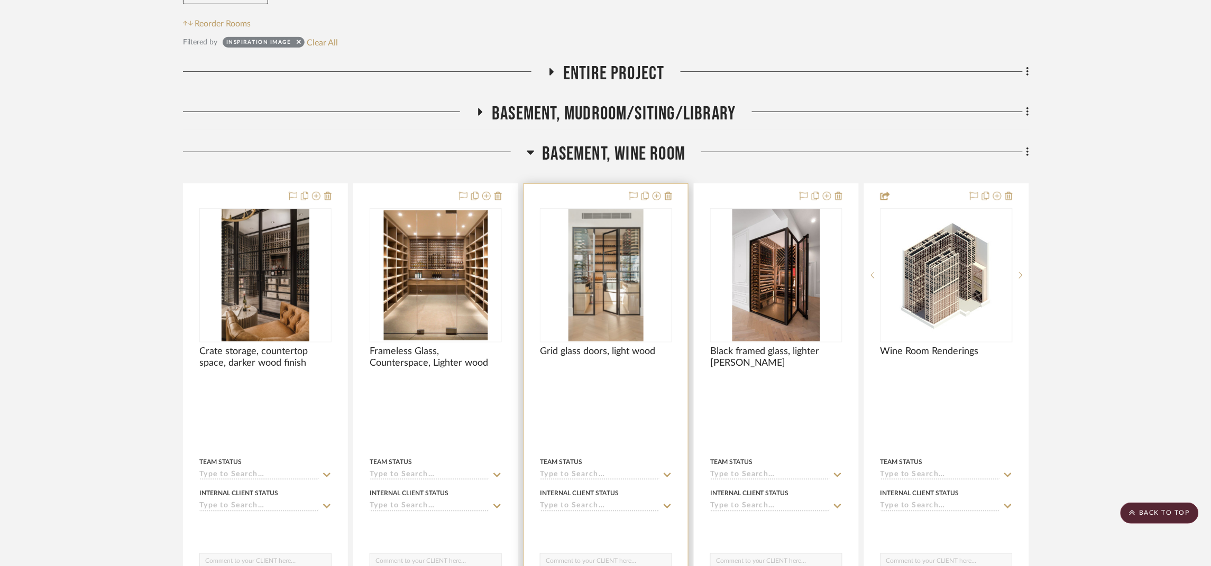
scroll to position [159, 0]
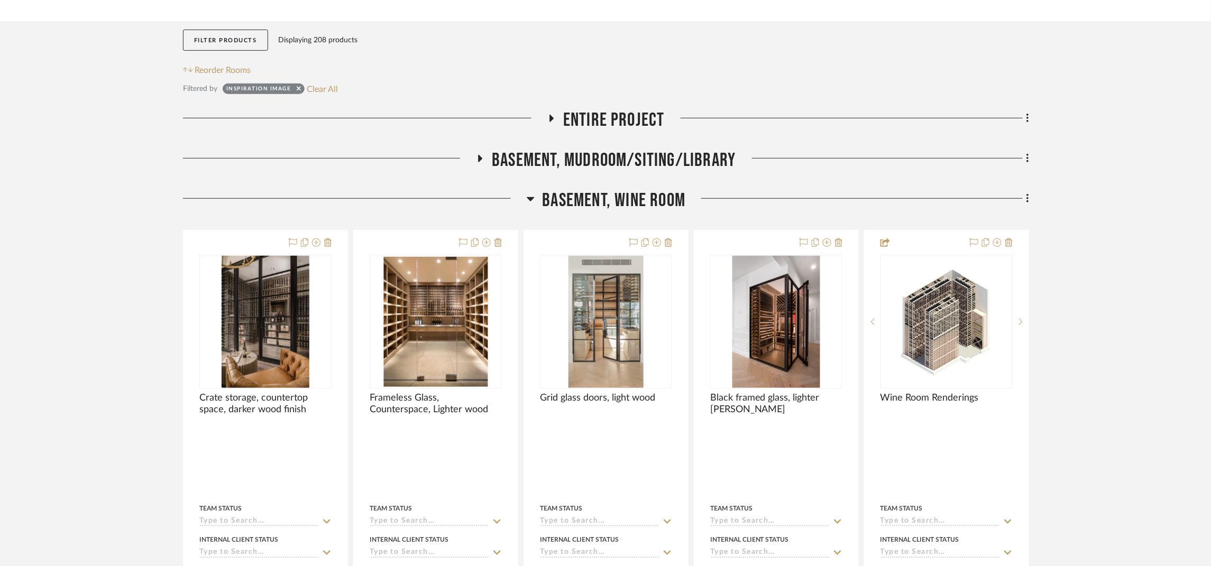
click at [654, 200] on span "Basement, Wine Room" at bounding box center [614, 200] width 143 height 23
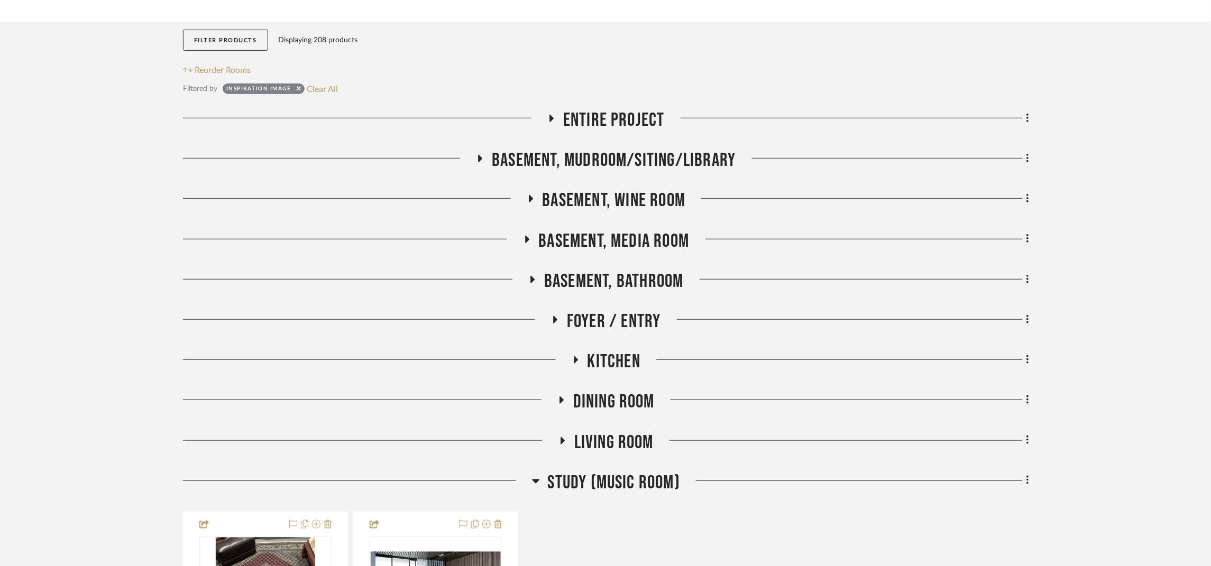
click at [636, 246] on span "Basement, Media Room" at bounding box center [614, 241] width 151 height 23
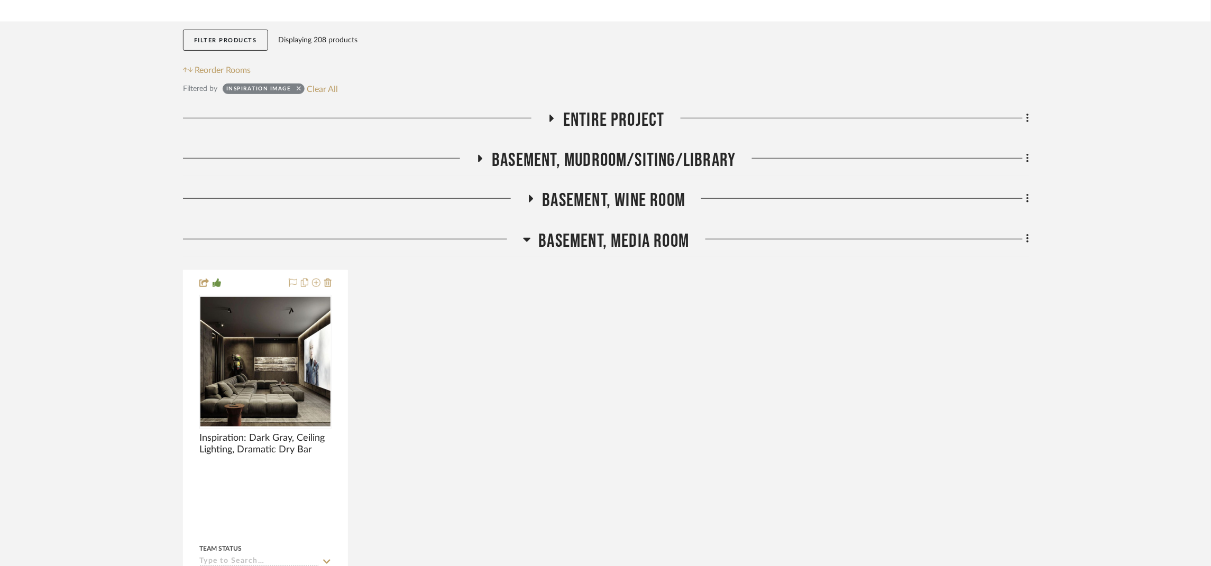
click at [298, 89] on icon at bounding box center [299, 88] width 4 height 7
checkbox input "false"
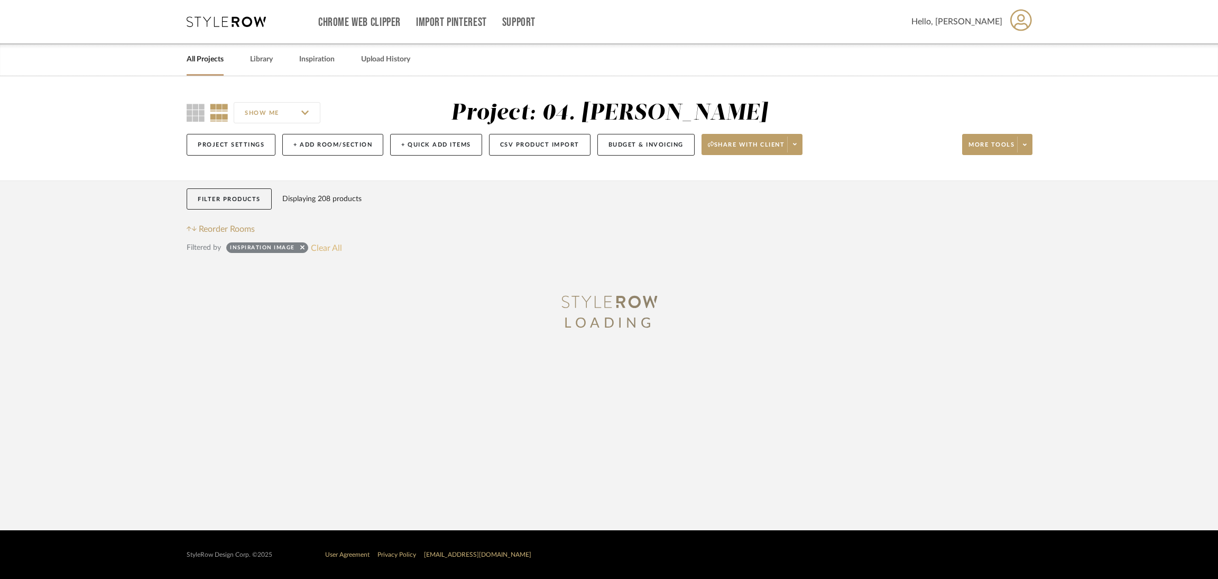
click at [328, 246] on div "Filter Products Displaying 208 products Reorder Rooms Filtered by Inspiration I…" at bounding box center [610, 325] width 846 height 291
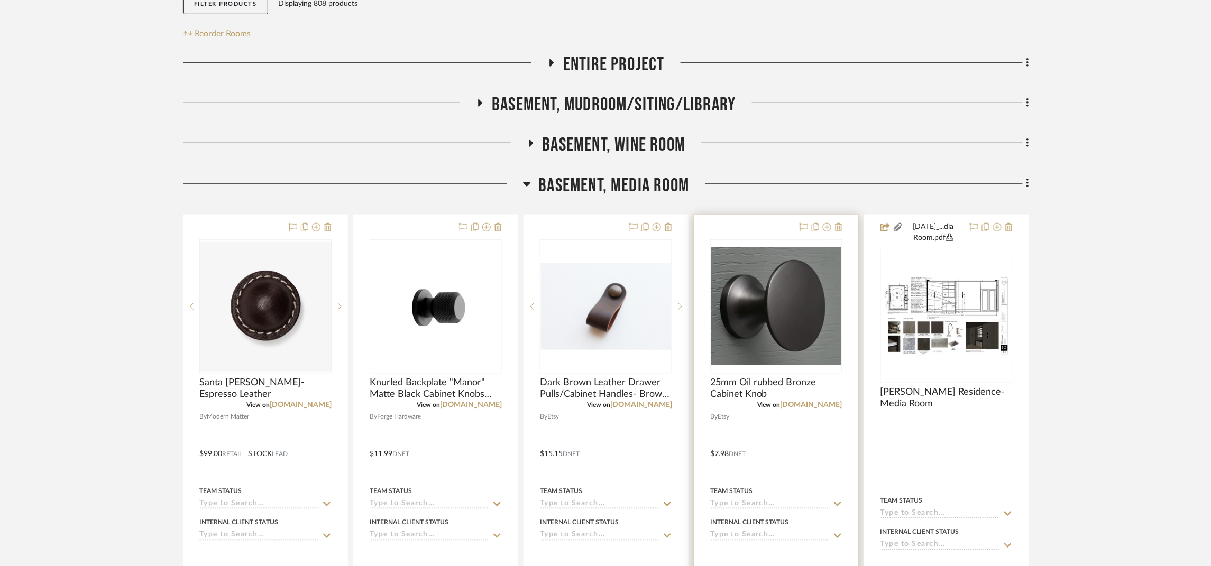
scroll to position [237, 0]
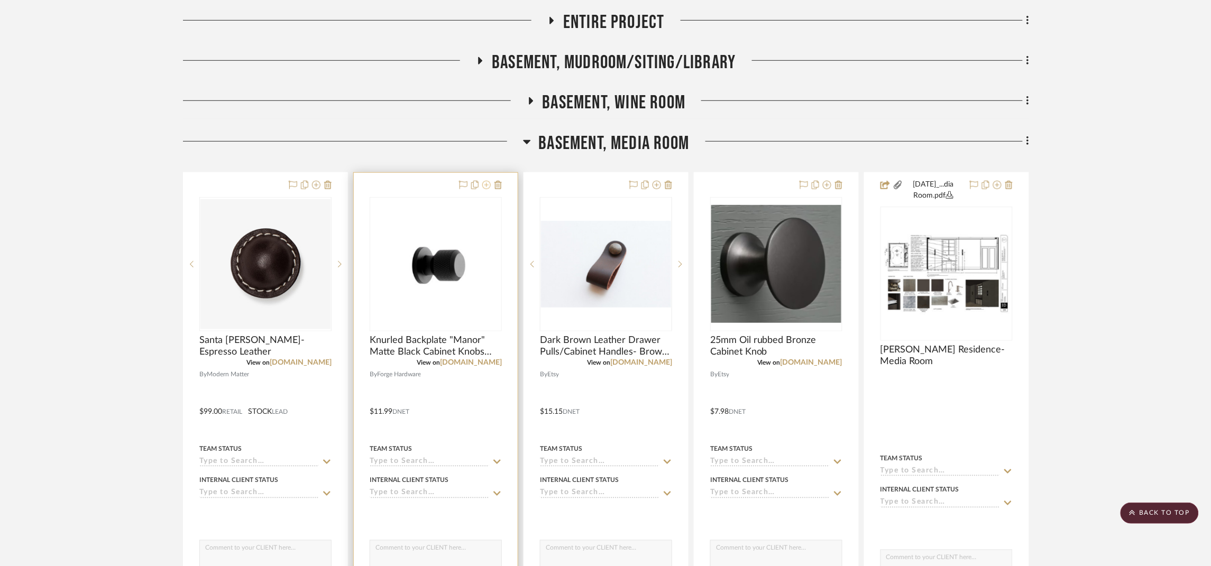
click at [485, 181] on icon at bounding box center [486, 185] width 8 height 8
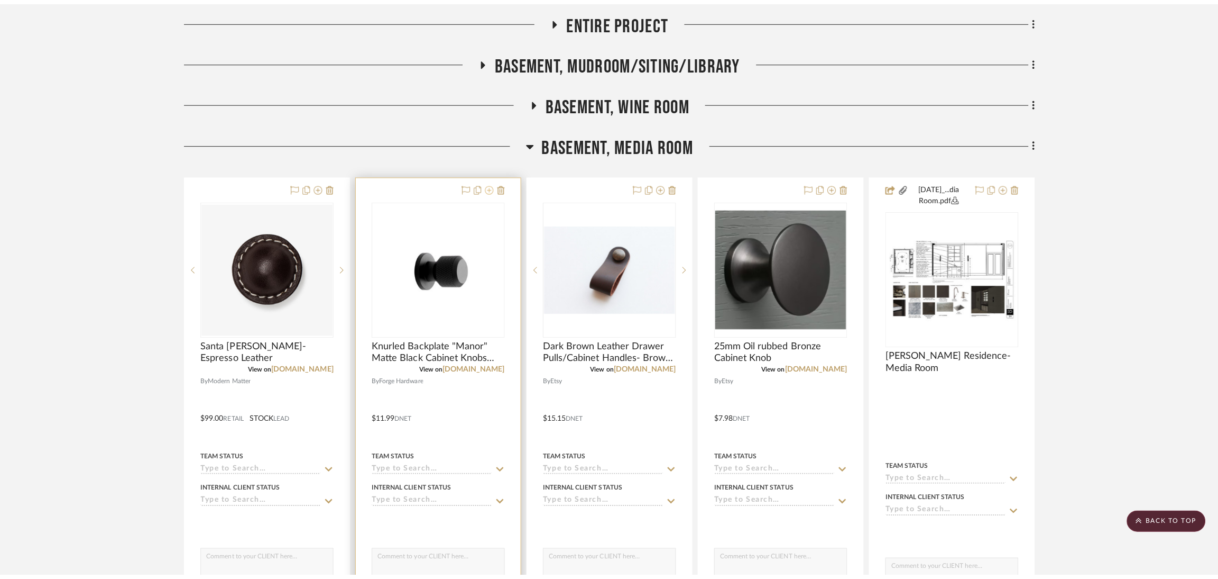
scroll to position [0, 0]
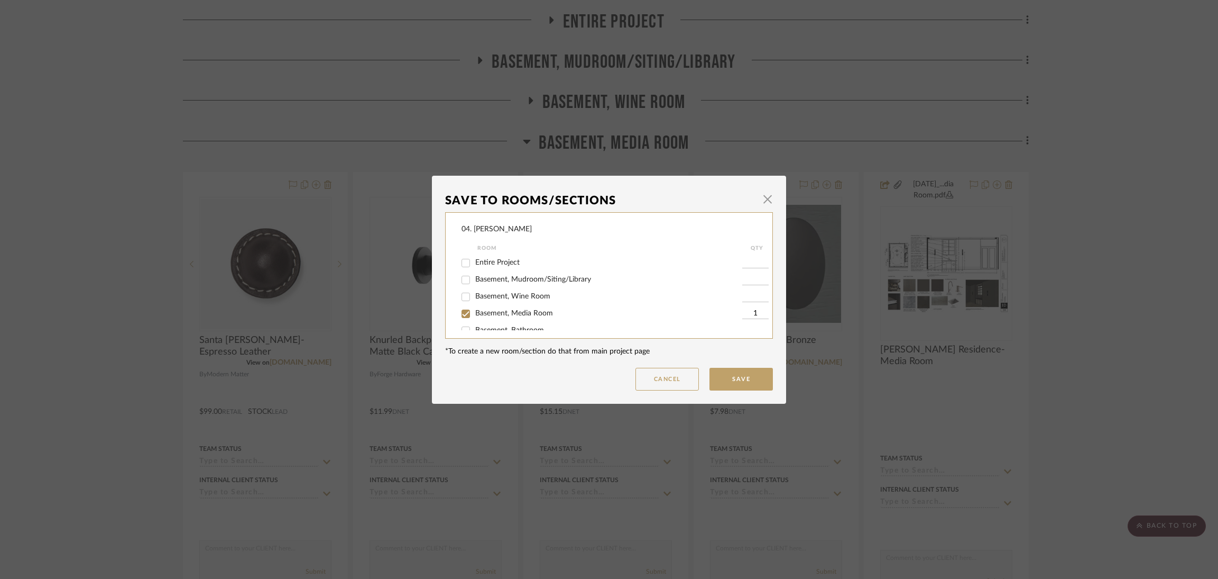
click at [497, 307] on div "Basement, Media Room" at bounding box center [602, 313] width 281 height 17
click at [497, 311] on span "Basement, Media Room" at bounding box center [514, 312] width 78 height 7
click at [474, 311] on input "Basement, Media Room" at bounding box center [465, 313] width 17 height 17
checkbox input "false"
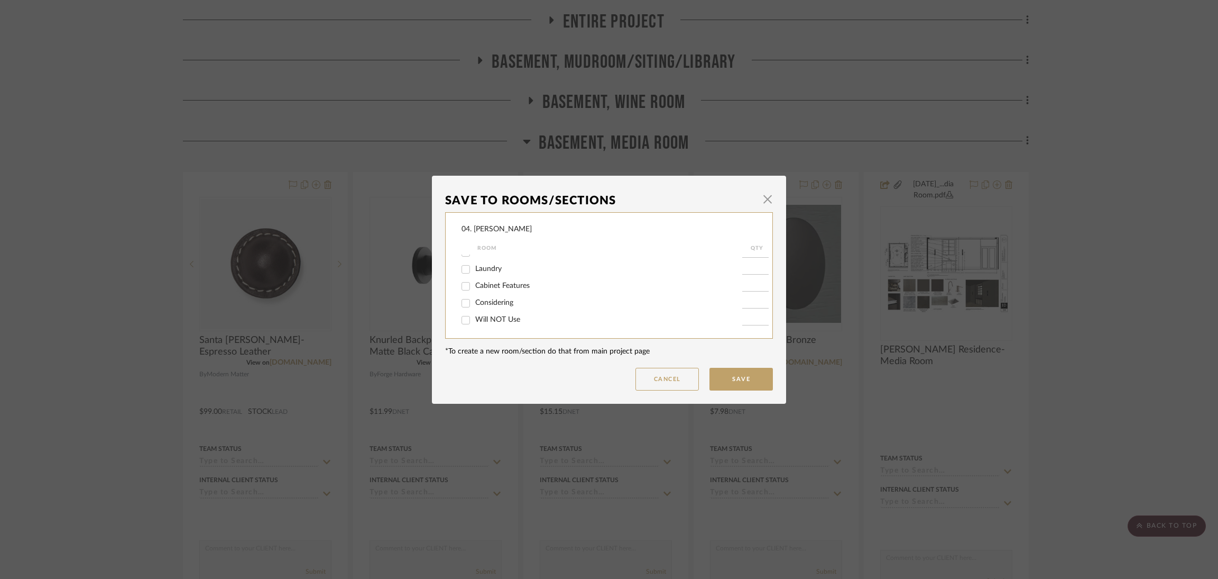
click at [503, 316] on span "Will NOT Use" at bounding box center [497, 319] width 45 height 7
click at [474, 316] on input "Will NOT Use" at bounding box center [465, 319] width 17 height 17
checkbox input "true"
type input "1"
click at [727, 375] on button "Save" at bounding box center [741, 379] width 63 height 23
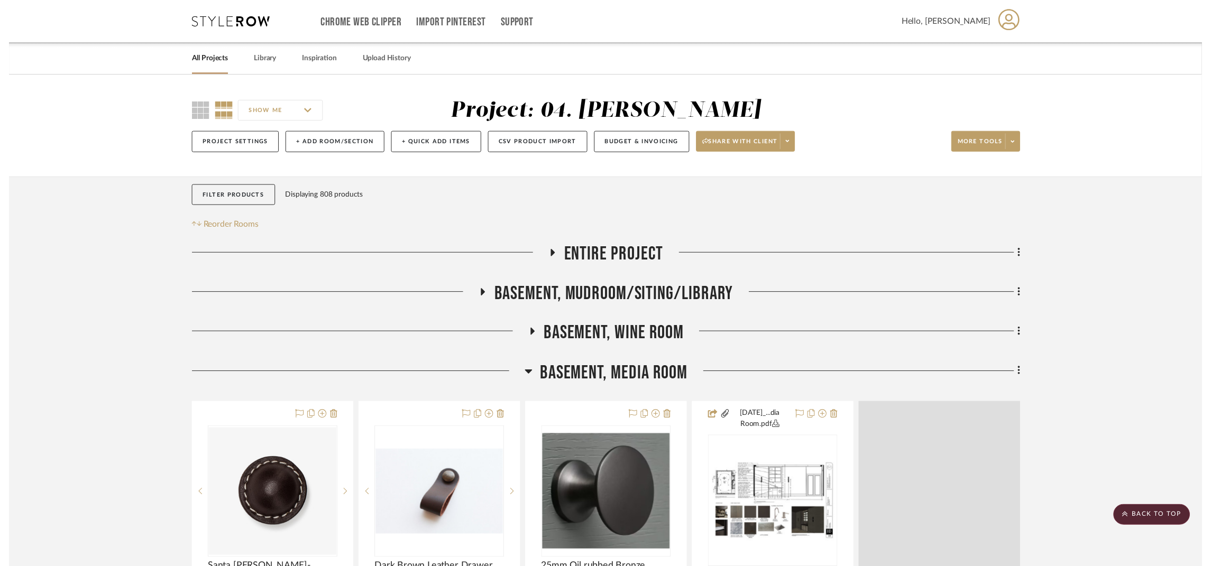
scroll to position [237, 0]
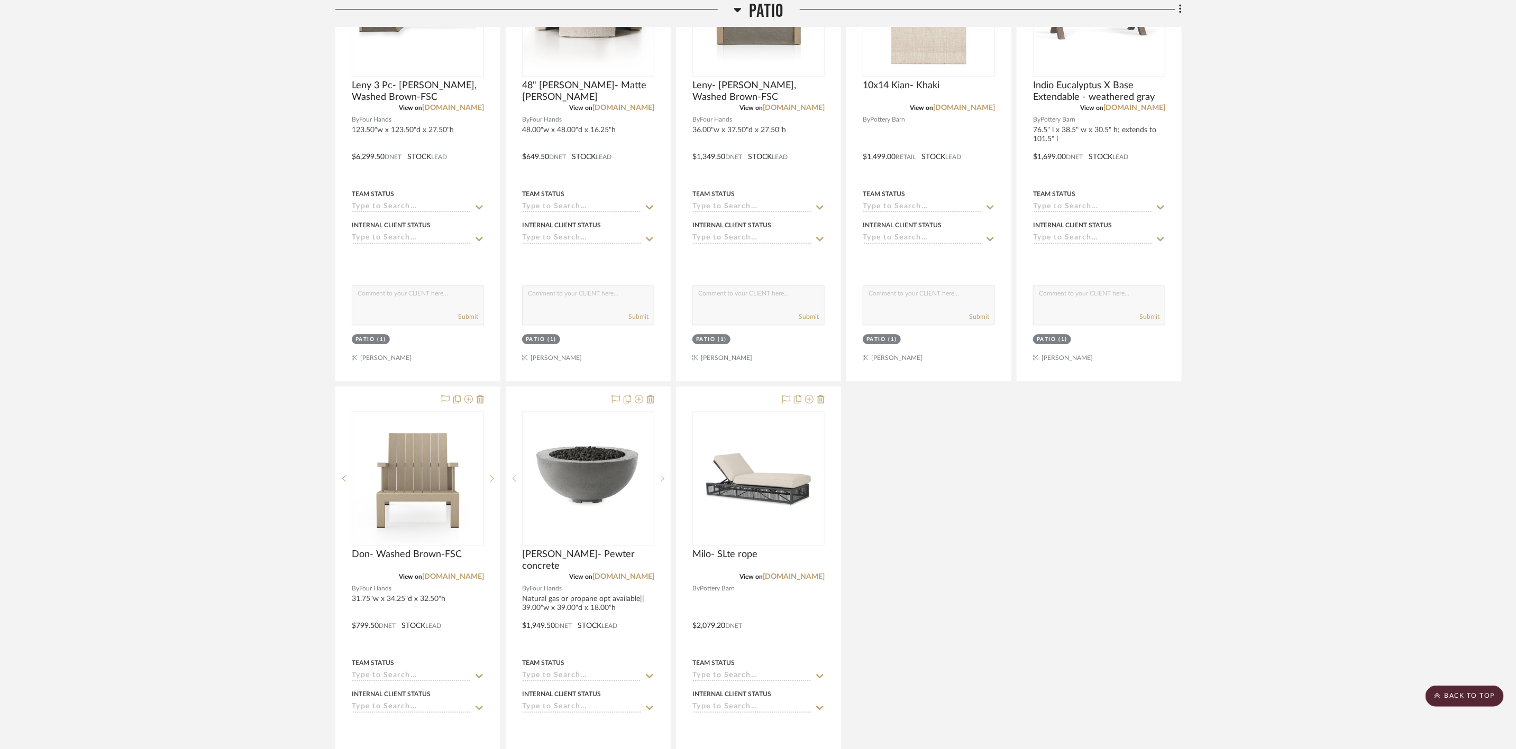
click at [1296, 657] on project-details-page "SHOW ME Project: 03. [PERSON_NAME] Project Settings + Add Room/Section + Quick …" at bounding box center [758, 377] width 1516 height 4411
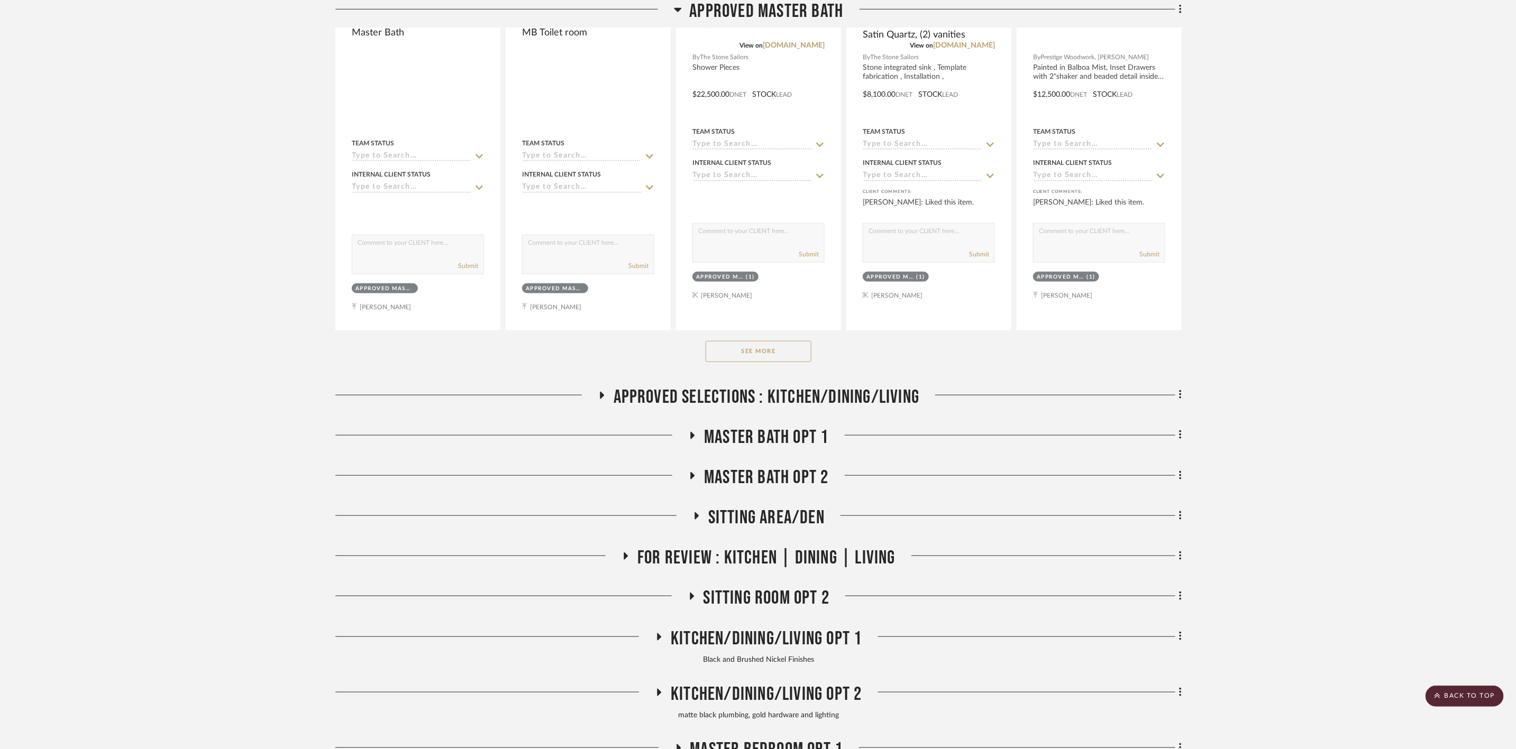
scroll to position [6743, 0]
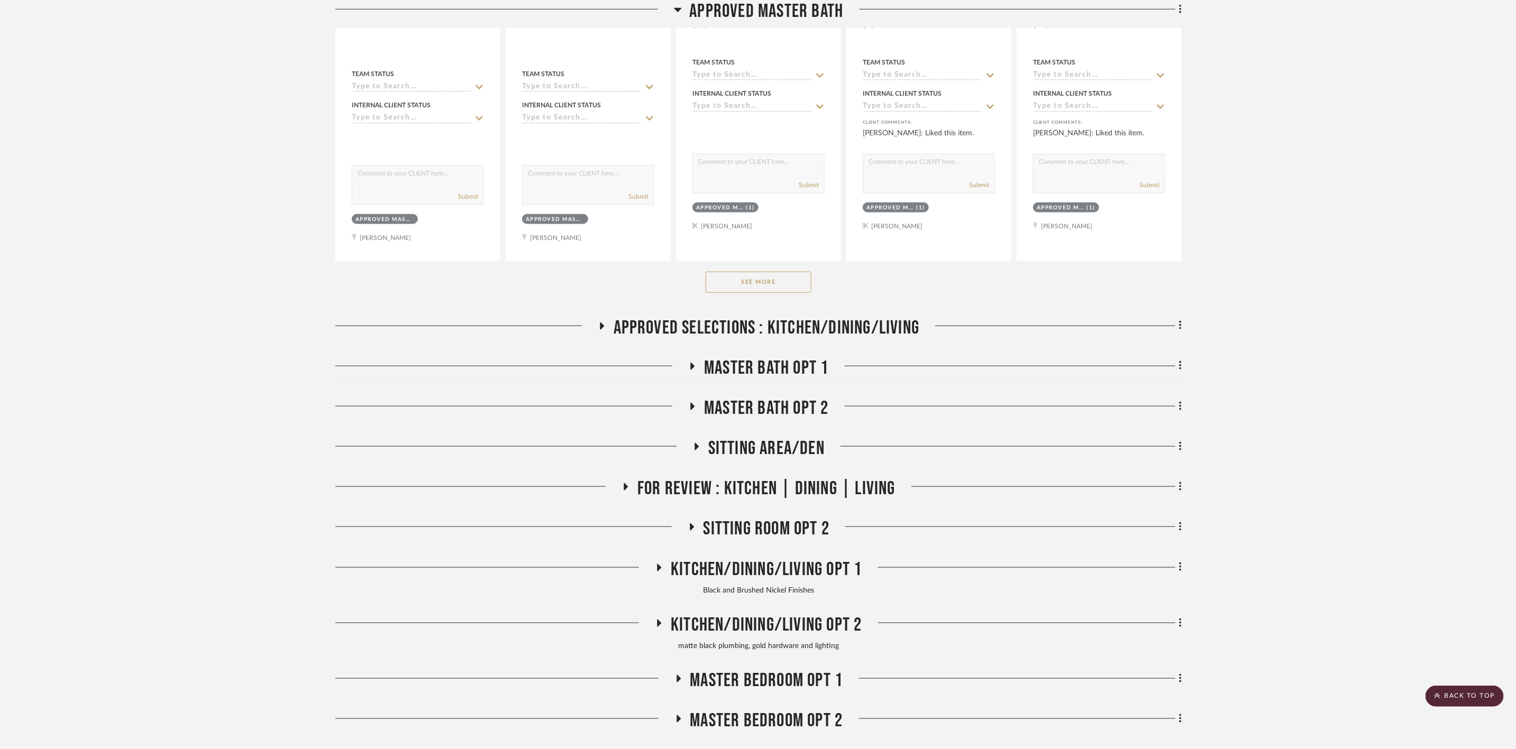
click at [751, 293] on button "See More" at bounding box center [758, 282] width 106 height 21
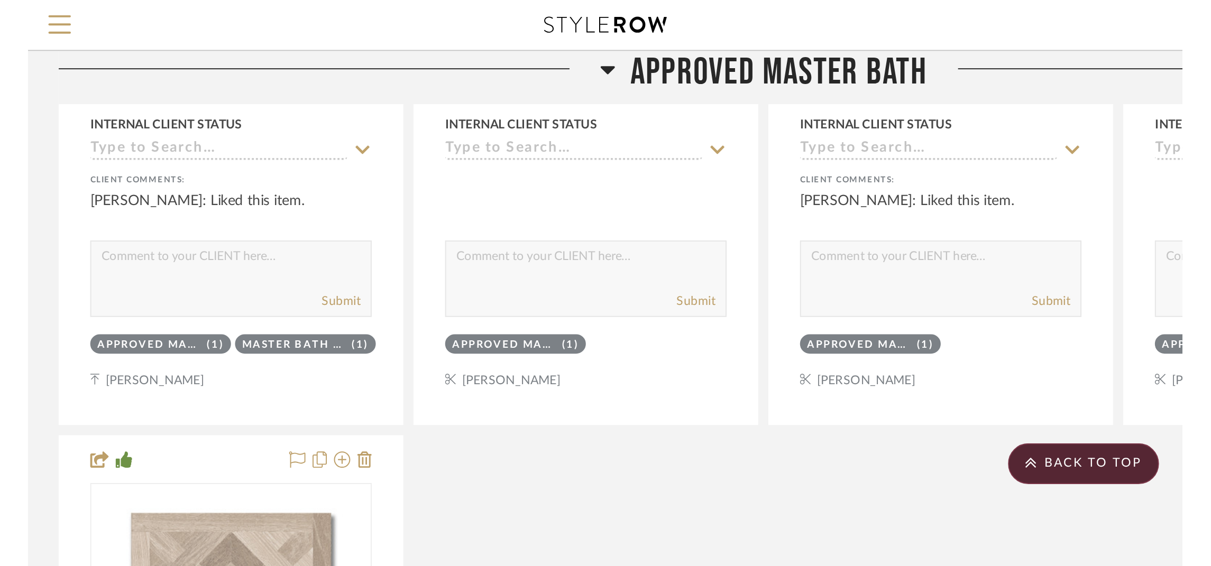
scroll to position [7770, 0]
